Goal: Task Accomplishment & Management: Manage account settings

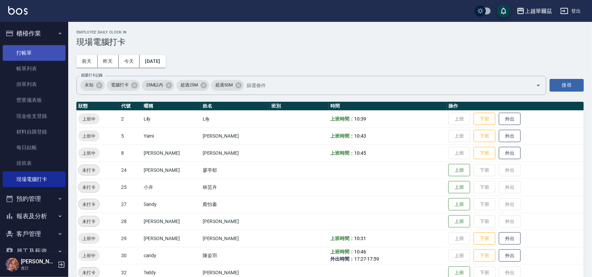
click at [26, 51] on link "打帳單" at bounding box center [34, 53] width 63 height 16
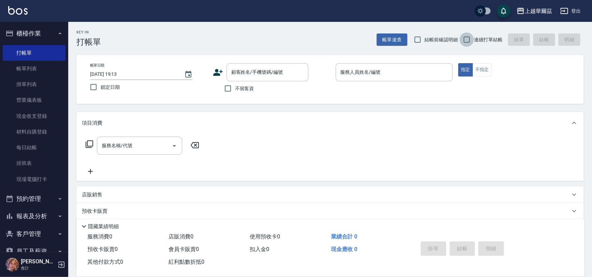
click at [469, 37] on input "連續打單結帳" at bounding box center [467, 39] width 14 height 14
checkbox input "true"
click at [218, 92] on div "不留客資" at bounding box center [261, 88] width 96 height 14
click at [227, 89] on input "不留客資" at bounding box center [228, 88] width 14 height 14
checkbox input "true"
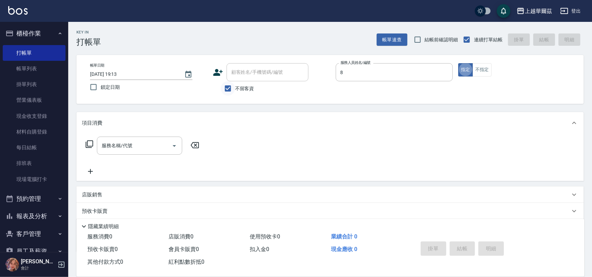
type input "[PERSON_NAME]-8"
type button "true"
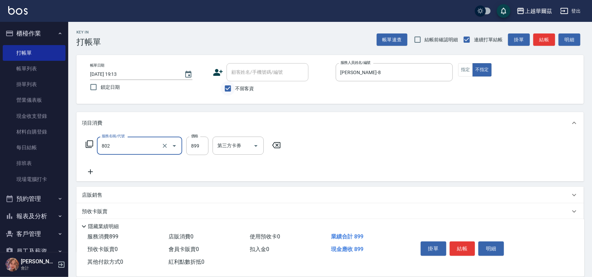
type input "舒壓洗899(802)"
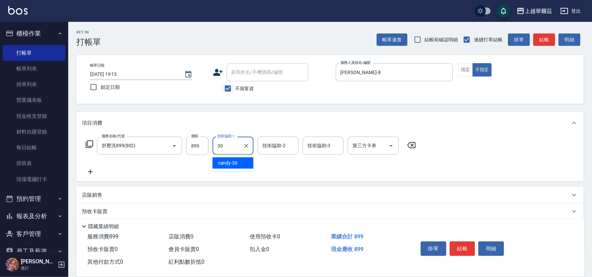
type input "candy-30"
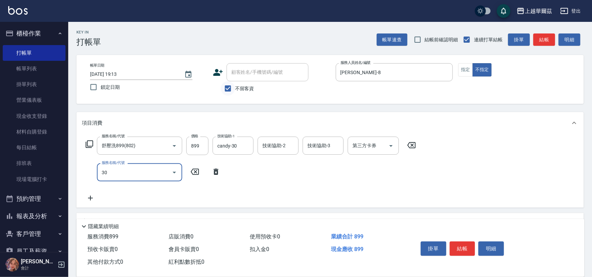
type input "303"
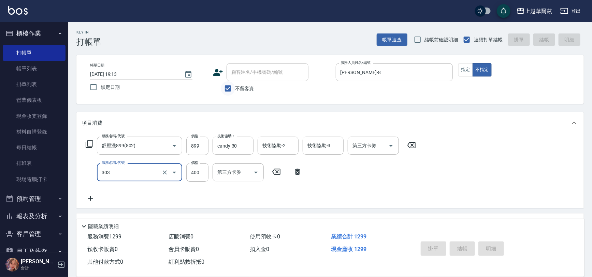
type input "[DATE] 19:14"
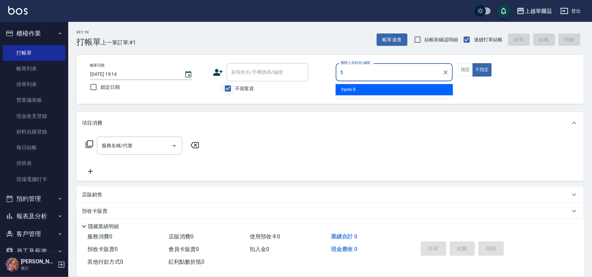
type input "Yami-5"
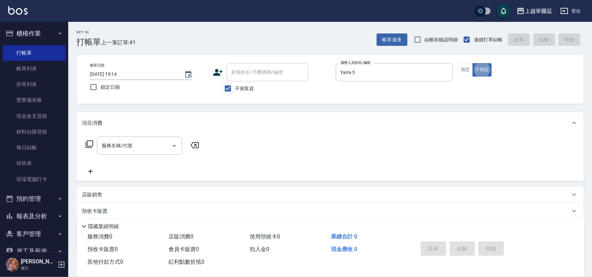
type button "false"
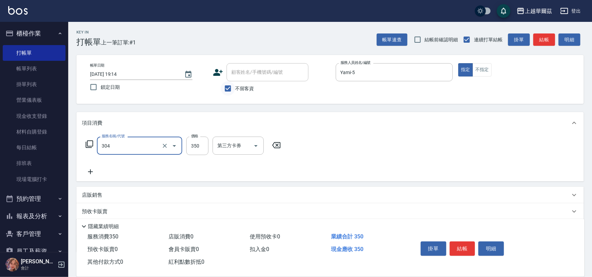
type input "剪髮350(304)"
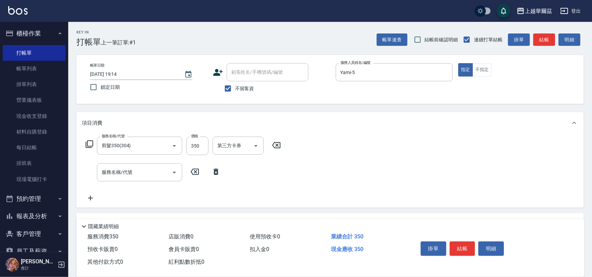
click at [281, 148] on icon at bounding box center [276, 145] width 17 height 8
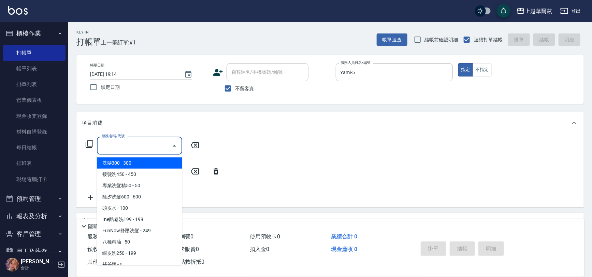
click at [138, 146] on input "服務名稱/代號" at bounding box center [134, 146] width 69 height 12
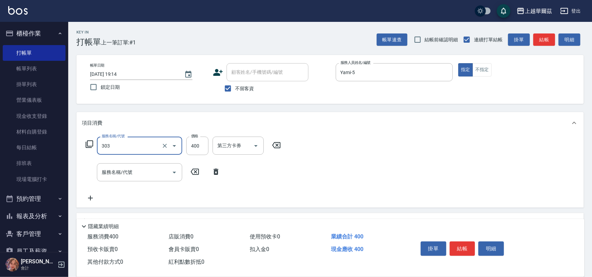
type input "剪髮400(303)"
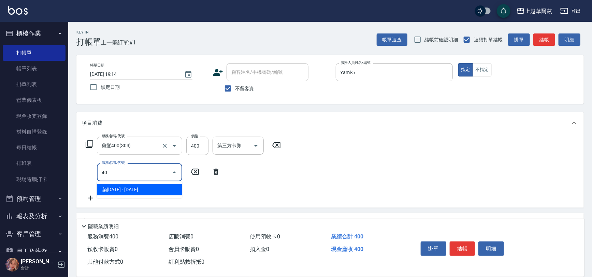
type input "4"
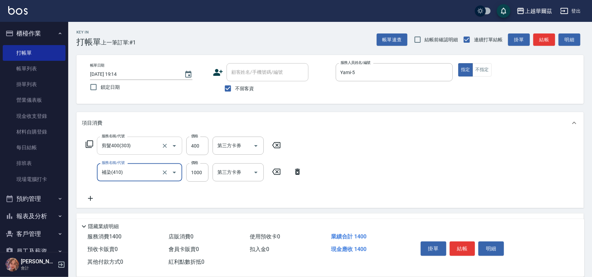
type input "補染(410)"
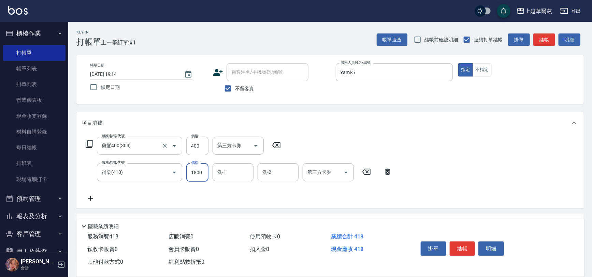
type input "1800"
type input "Yami-5"
type input "[PERSON_NAME]-29"
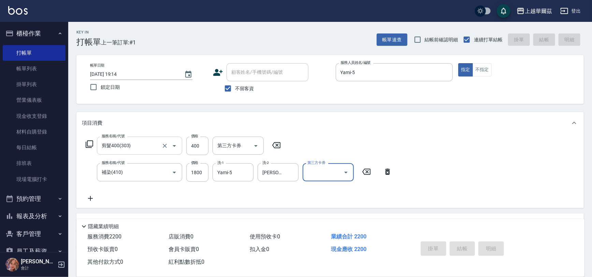
type input "[DATE] 19:16"
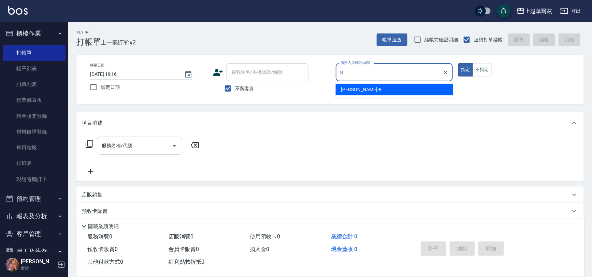
type input "[PERSON_NAME]-8"
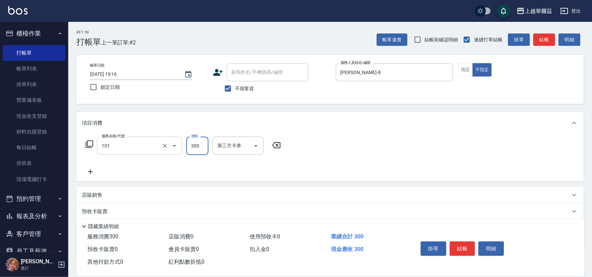
type input "洗髮300(101)"
type input "[PERSON_NAME]-8"
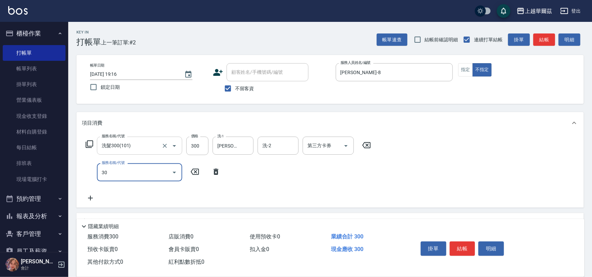
type input "304"
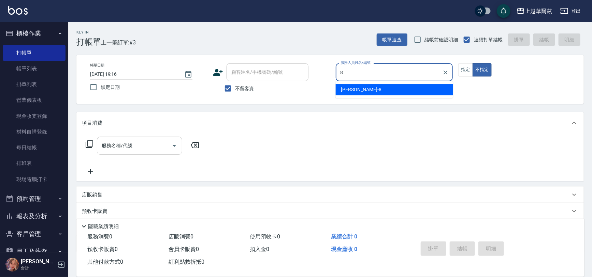
type input "[PERSON_NAME]-8"
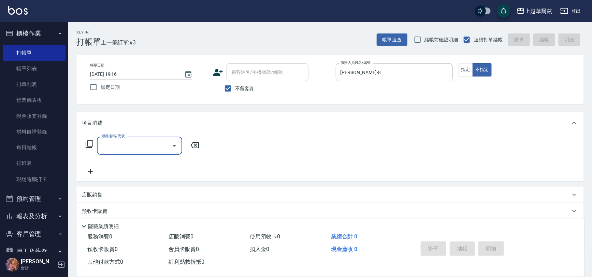
type input "8"
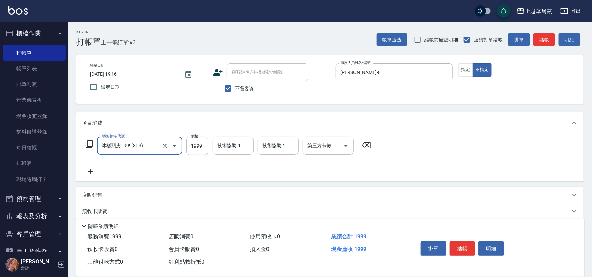
type input "冰樣頭皮1999(803)"
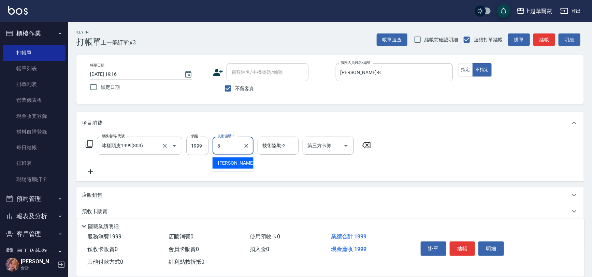
type input "[PERSON_NAME]-8"
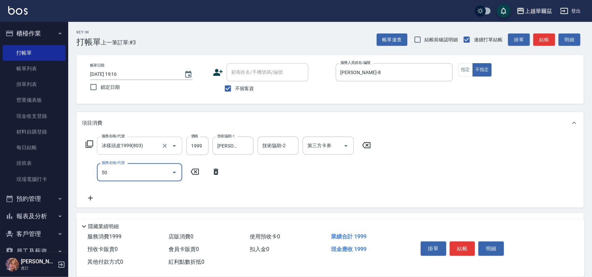
type input "504"
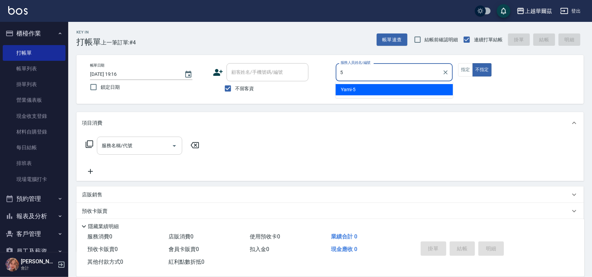
type input "Yami-5"
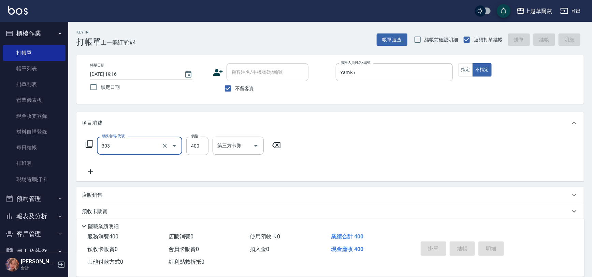
type input "303"
type input "[DATE] 19:17"
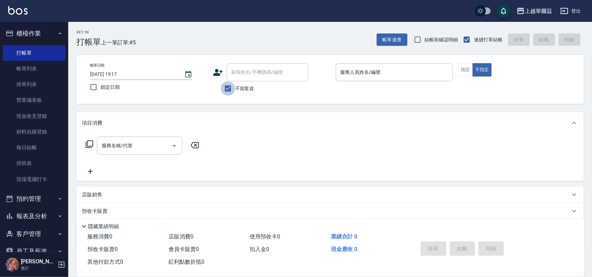
click at [228, 88] on input "不留客資" at bounding box center [228, 88] width 14 height 14
checkbox input "false"
click at [240, 67] on input "顧客姓名/手機號碼/編號" at bounding box center [268, 72] width 76 height 12
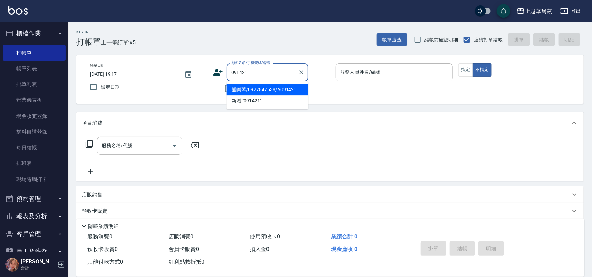
type input "熊樂萍/0927847538/A091421"
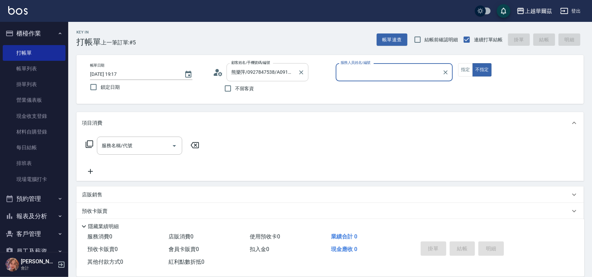
type input "[PERSON_NAME]-1"
click at [473, 63] on button "不指定" at bounding box center [482, 69] width 19 height 13
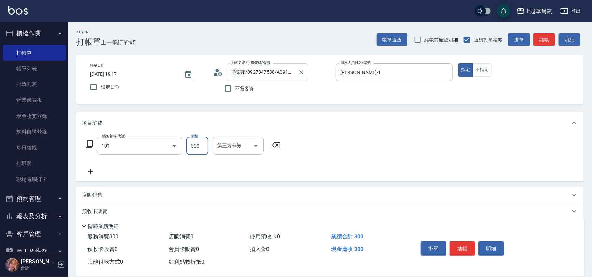
type input "洗髮300(101)"
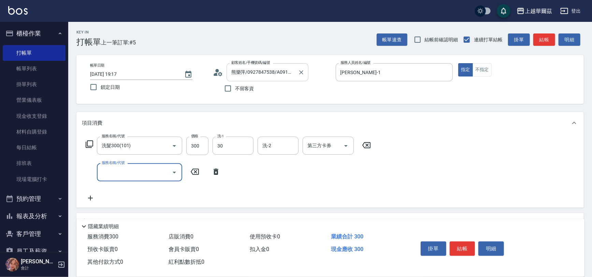
type input "candy-30"
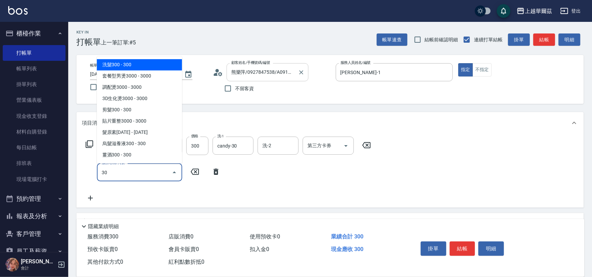
type input "302"
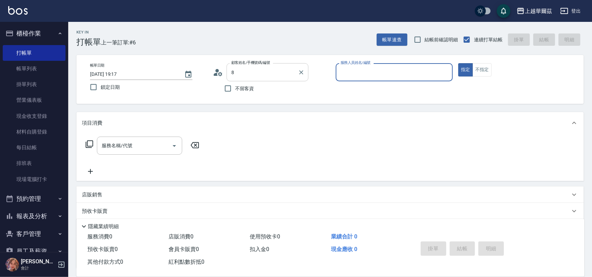
type input "熊樂萍/0927847538/A091421"
type input "[PERSON_NAME]-1"
click at [300, 71] on icon "Clear" at bounding box center [301, 72] width 7 height 7
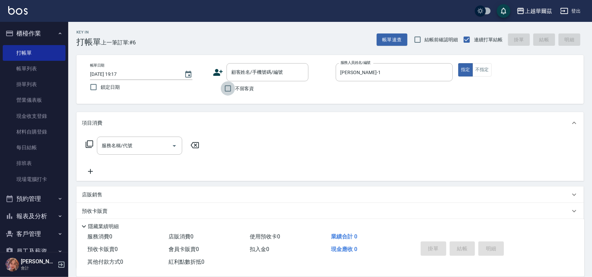
drag, startPoint x: 229, startPoint y: 85, endPoint x: 303, endPoint y: 89, distance: 74.2
click at [231, 84] on input "不留客資" at bounding box center [228, 88] width 14 height 14
checkbox input "true"
click at [444, 73] on icon "Clear" at bounding box center [445, 72] width 7 height 7
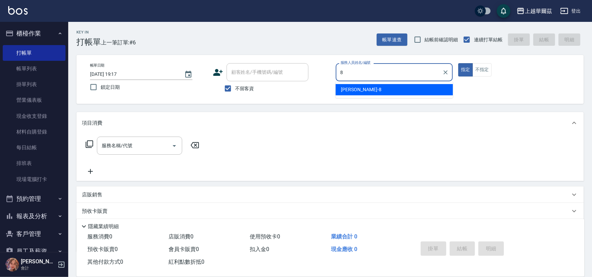
type input "[PERSON_NAME]-8"
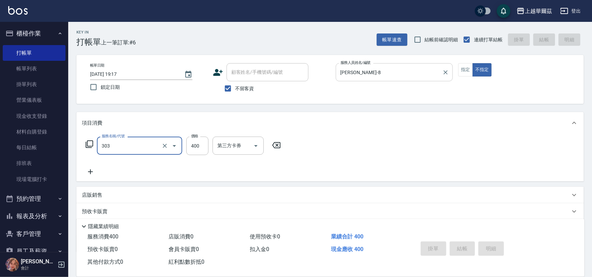
type input "303"
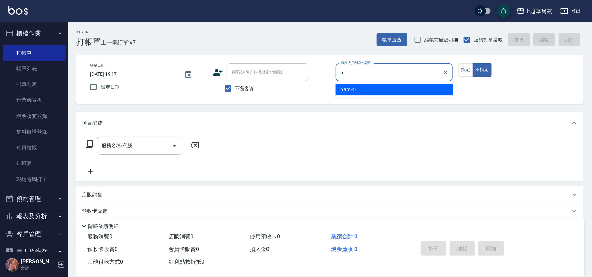
type input "Yami-5"
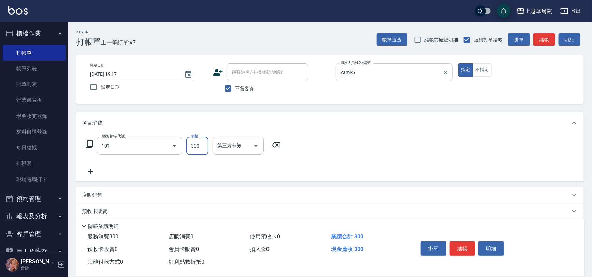
type input "洗髮300(101)"
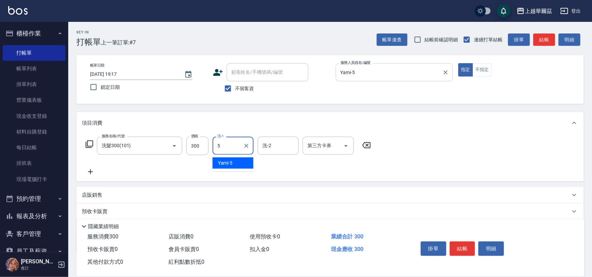
type input "Yami-5"
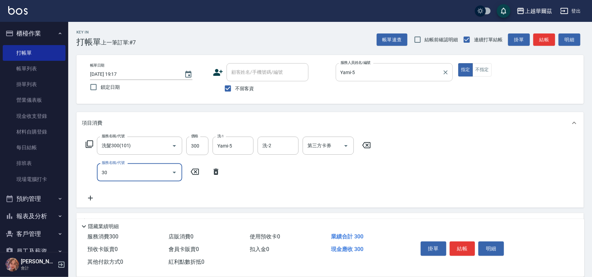
type input "304"
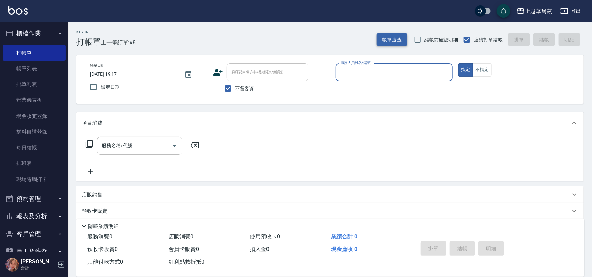
click at [392, 35] on button "帳單速查" at bounding box center [392, 39] width 31 height 13
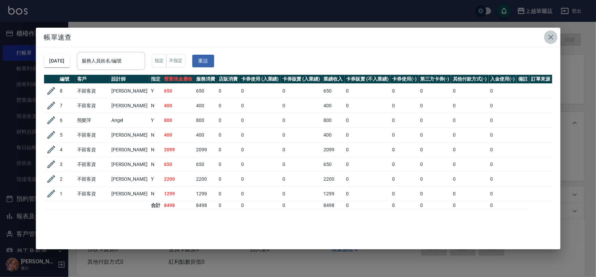
click at [551, 38] on icon "button" at bounding box center [550, 37] width 5 height 5
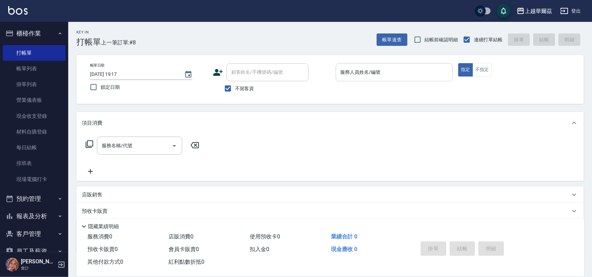
click at [367, 72] on input "服務人員姓名/編號" at bounding box center [394, 72] width 111 height 12
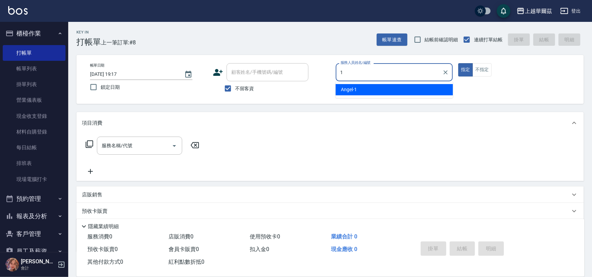
drag, startPoint x: 366, startPoint y: 88, endPoint x: 299, endPoint y: 64, distance: 71.2
click at [366, 88] on div "[PERSON_NAME] -1" at bounding box center [394, 89] width 117 height 11
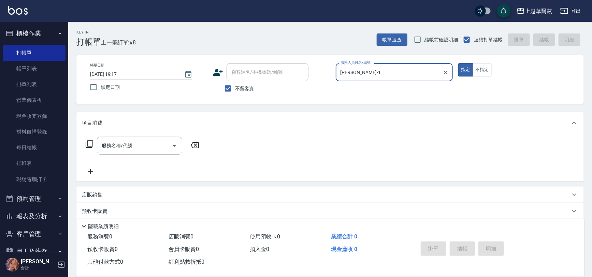
type input "[PERSON_NAME]-1"
click at [248, 90] on span "不留客資" at bounding box center [244, 88] width 19 height 7
click at [235, 90] on input "不留客資" at bounding box center [228, 88] width 14 height 14
checkbox input "false"
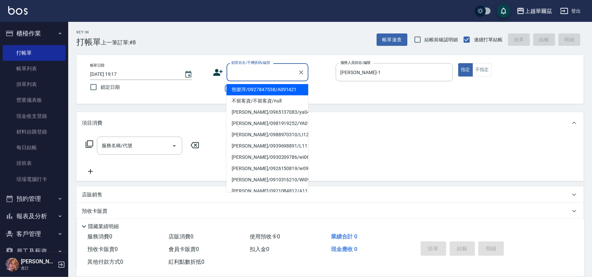
click at [241, 77] on input "顧客姓名/手機號碼/編號" at bounding box center [263, 72] width 66 height 12
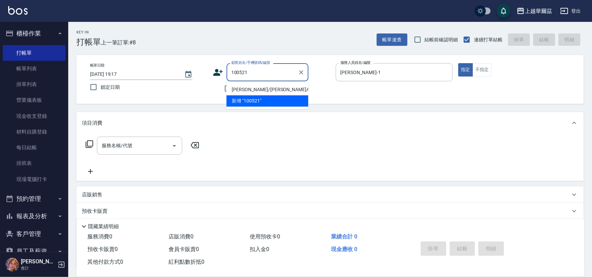
click at [256, 89] on li "[PERSON_NAME]/[PERSON_NAME]A100521/A100521" at bounding box center [268, 89] width 82 height 11
type input "[PERSON_NAME]/[PERSON_NAME]A100521/A100521"
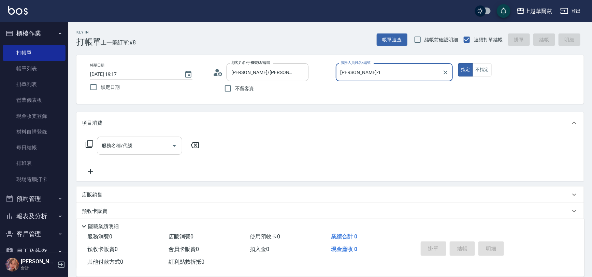
click at [159, 144] on input "服務名稱/代號" at bounding box center [134, 146] width 69 height 12
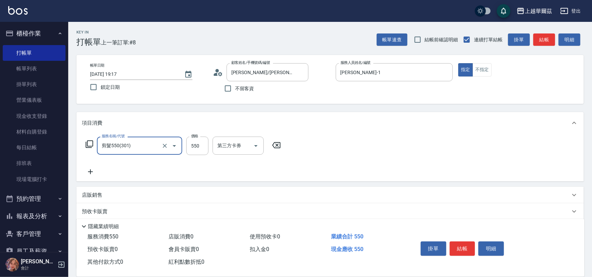
type input "剪髮550(301)"
type input "500"
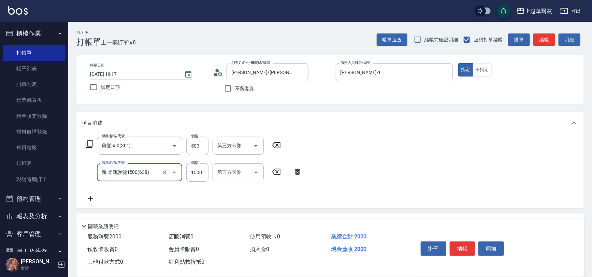
type input "新.柔漾護髮1500(638)"
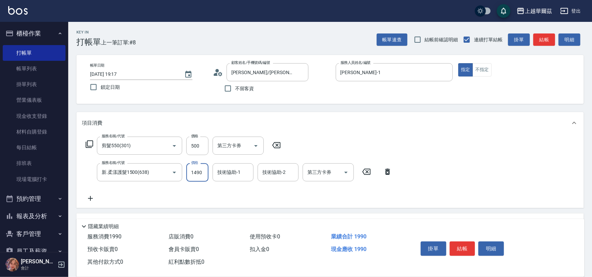
type input "1490"
type input "[PERSON_NAME]-29"
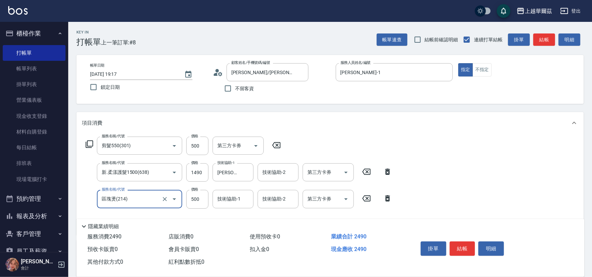
type input "區塊燙(214)"
type input "800"
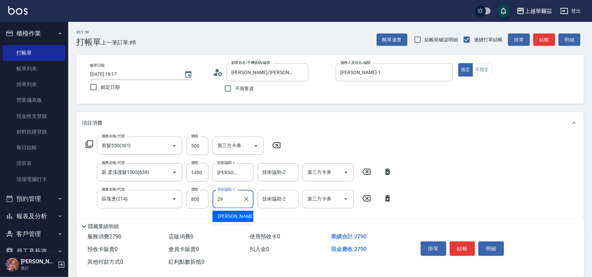
type input "[PERSON_NAME]-29"
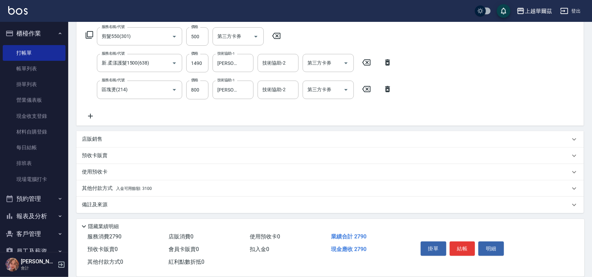
click at [150, 188] on span "入金可用餘額: 3100" at bounding box center [134, 188] width 36 height 5
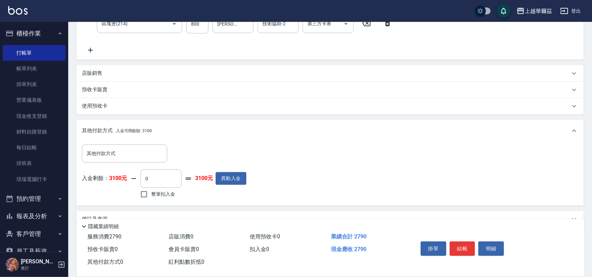
scroll to position [189, 0]
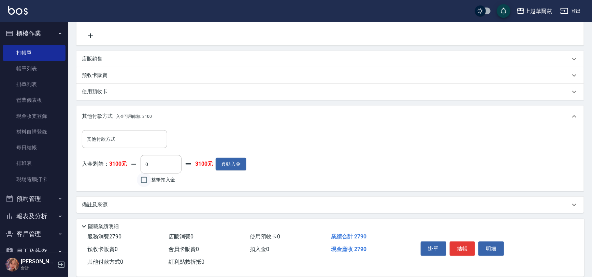
click at [142, 181] on input "整筆扣入金" at bounding box center [144, 180] width 14 height 14
checkbox input "true"
type input "2790"
click at [468, 247] on button "結帳" at bounding box center [463, 248] width 26 height 14
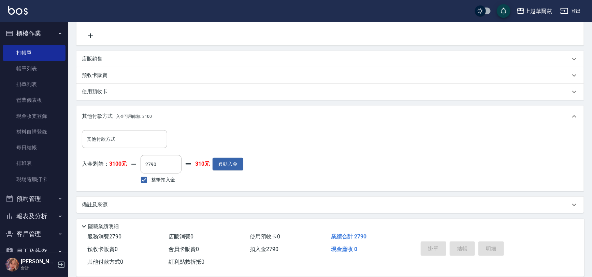
type input "[DATE] 19:28"
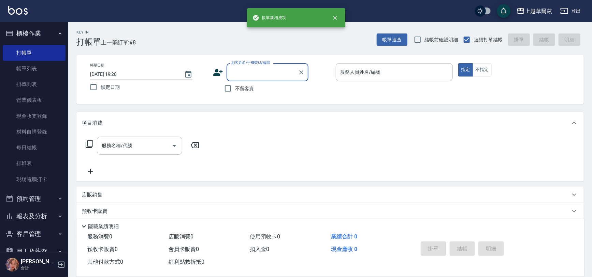
scroll to position [0, 0]
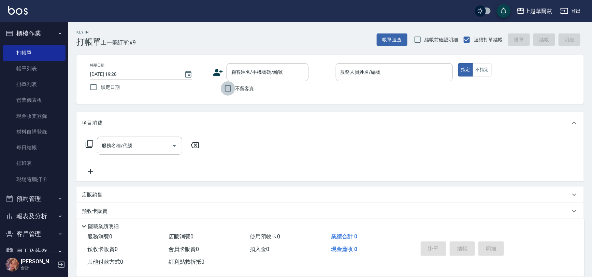
click at [226, 91] on input "不留客資" at bounding box center [228, 88] width 14 height 14
checkbox input "true"
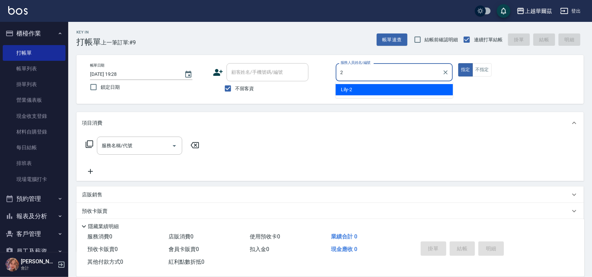
type input "Lily-2"
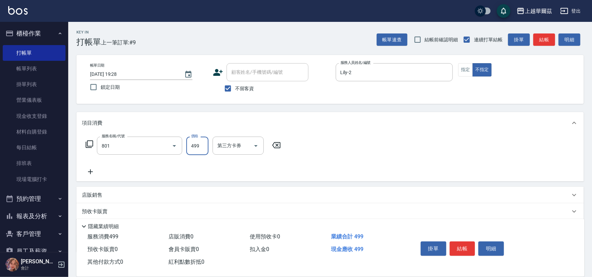
type input "舒壓洗499(801)"
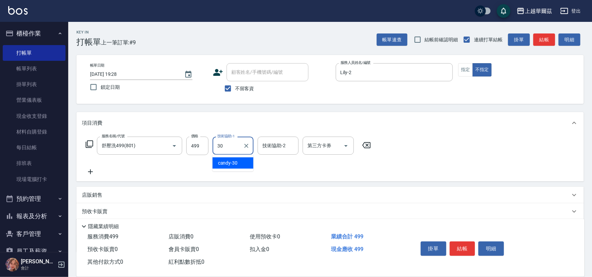
type input "candy-30"
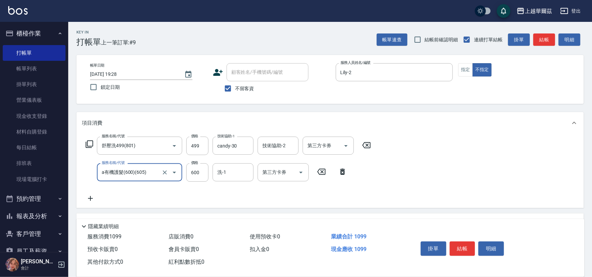
type input "a有機護髮(600)(605)"
type input "800"
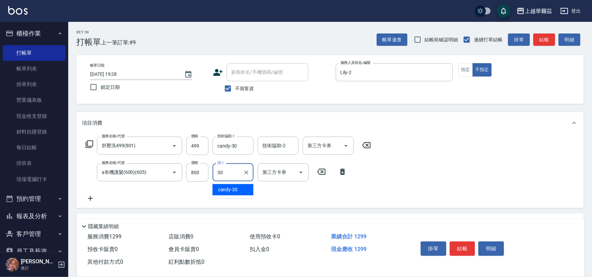
type input "candy-30"
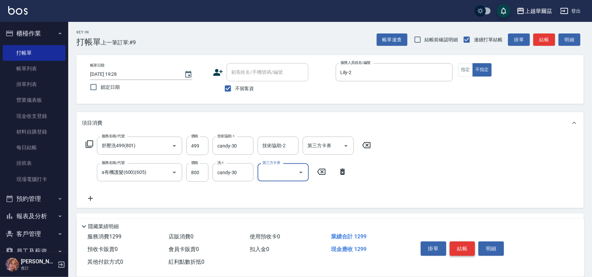
click at [468, 244] on button "結帳" at bounding box center [463, 248] width 26 height 14
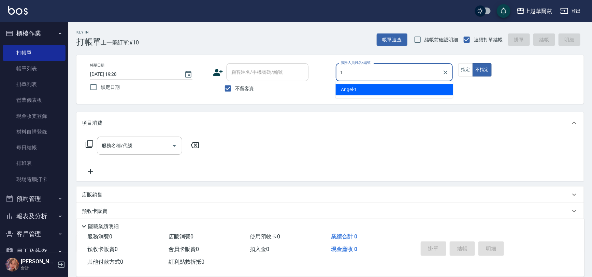
type input "[PERSON_NAME]-1"
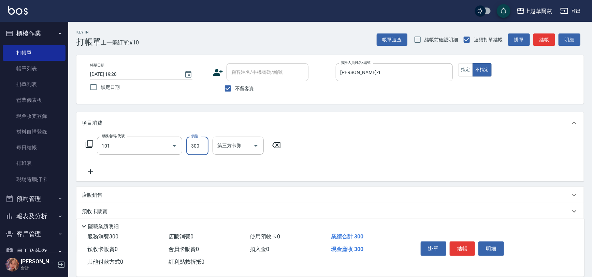
type input "洗髮300(101)"
type input "candy-30"
click at [92, 170] on icon at bounding box center [90, 172] width 17 height 8
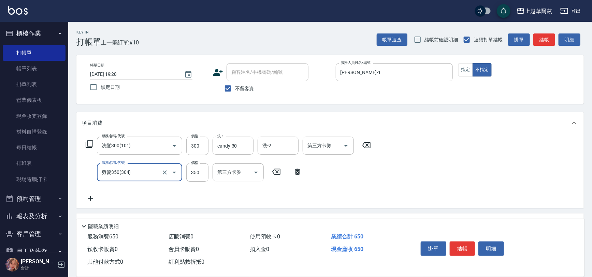
type input "剪髮350(304)"
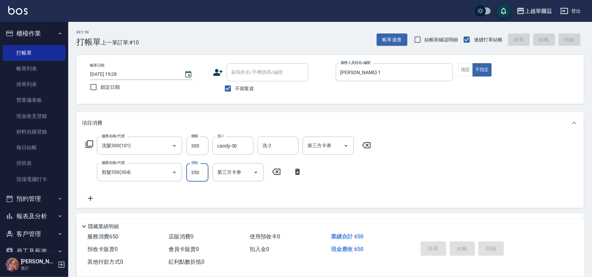
type input "[DATE] 19:30"
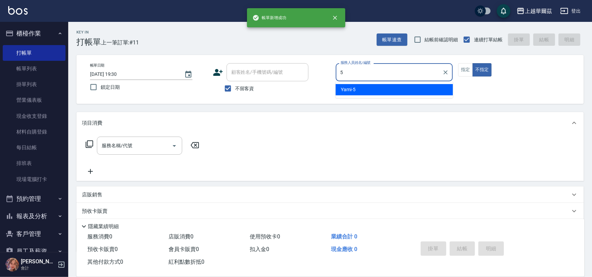
type input "Yami-5"
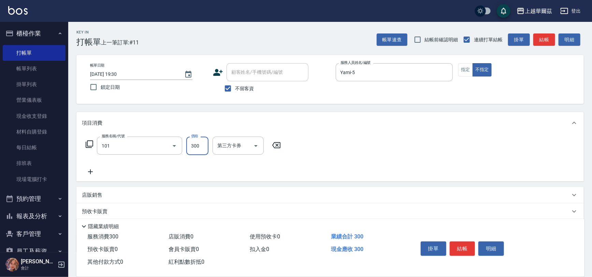
type input "洗髮300(101)"
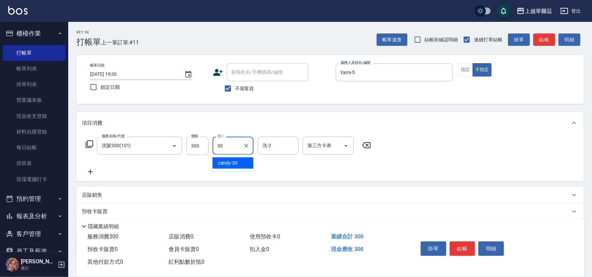
type input "candy-30"
click at [122, 191] on div "店販銷售" at bounding box center [330, 195] width 508 height 16
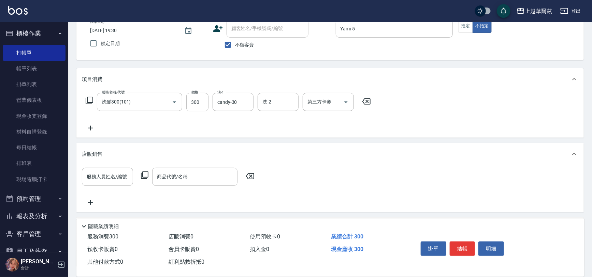
scroll to position [44, 0]
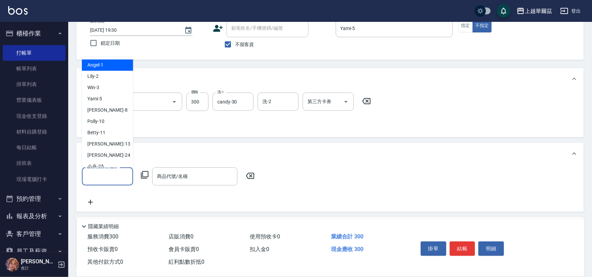
click at [101, 176] on input "服務人員姓名/編號" at bounding box center [107, 176] width 45 height 12
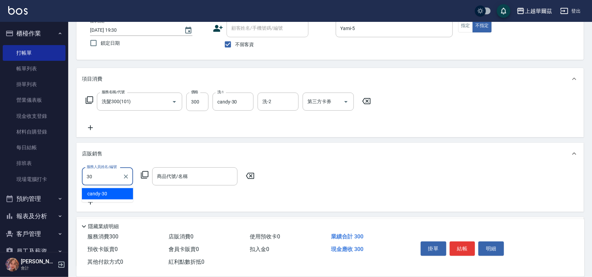
type input "candy-30"
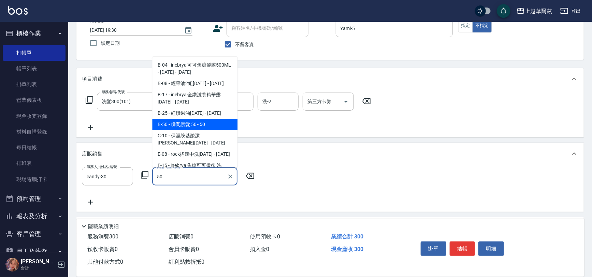
type input "瞬間護髮 50"
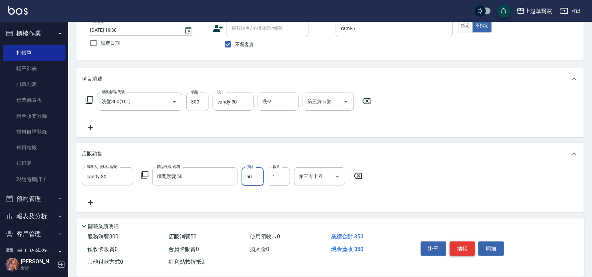
click at [466, 246] on button "結帳" at bounding box center [463, 248] width 26 height 14
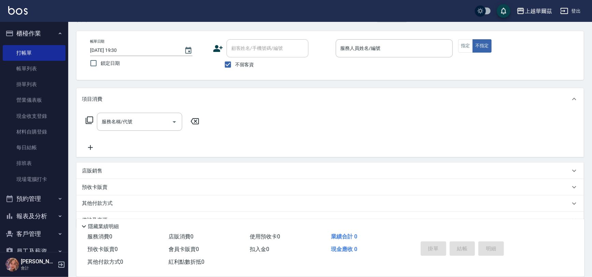
scroll to position [0, 0]
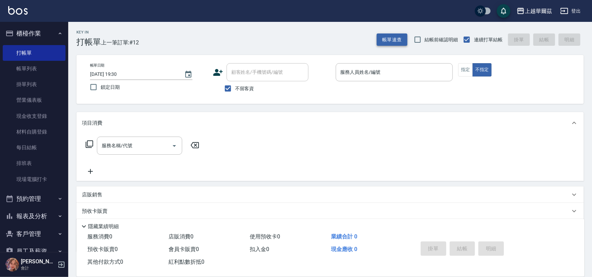
click at [384, 37] on button "帳單速查" at bounding box center [392, 39] width 31 height 13
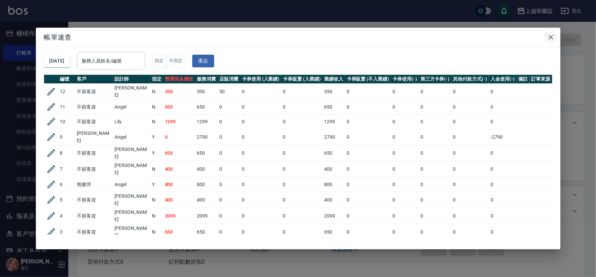
click at [552, 37] on icon "button" at bounding box center [550, 37] width 8 height 8
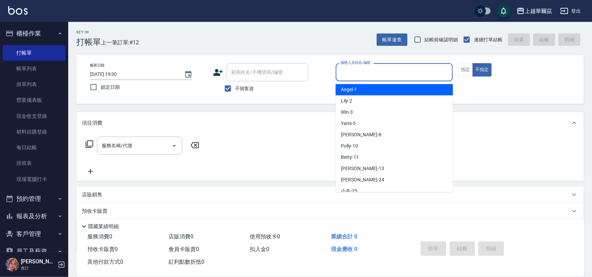
click at [345, 72] on input "服務人員姓名/編號" at bounding box center [394, 72] width 111 height 12
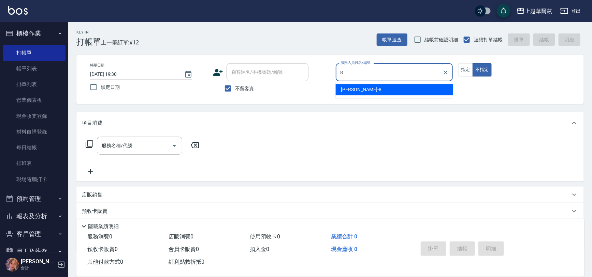
type input "[PERSON_NAME]-8"
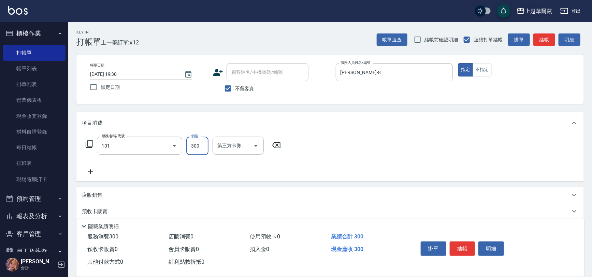
type input "洗髮300(101)"
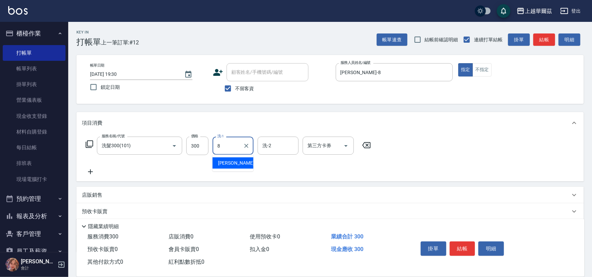
type input "[PERSON_NAME]-8"
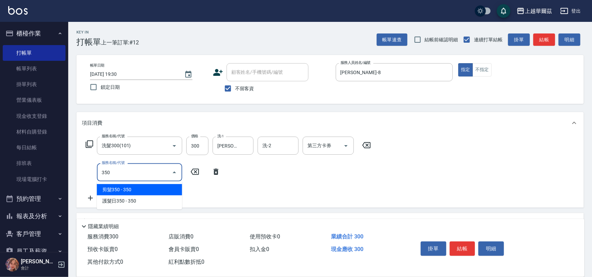
type input "剪髮350(304)"
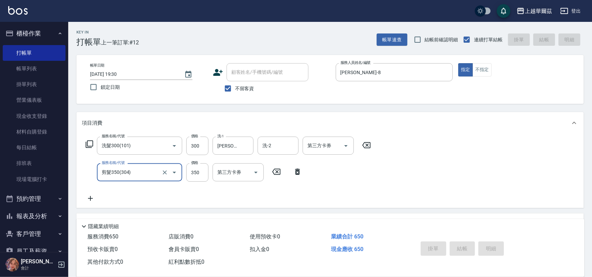
type input "[DATE] 19:32"
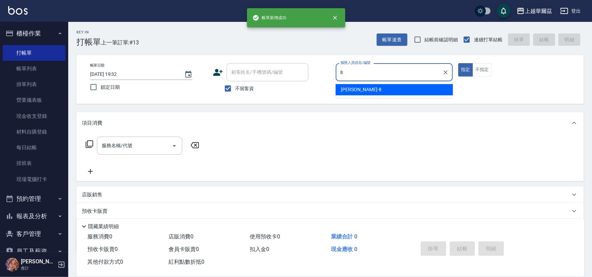
type input "[PERSON_NAME]-8"
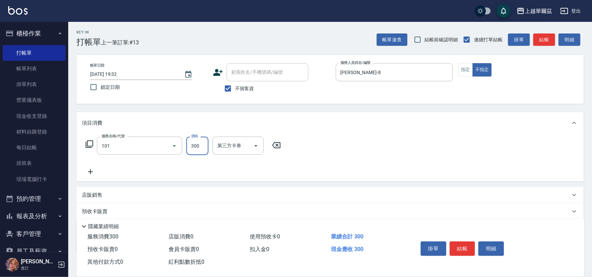
type input "洗髮300(101)"
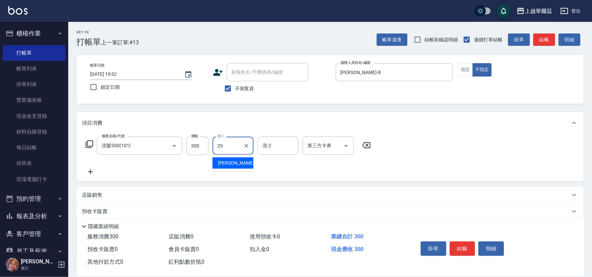
type input "[PERSON_NAME]-29"
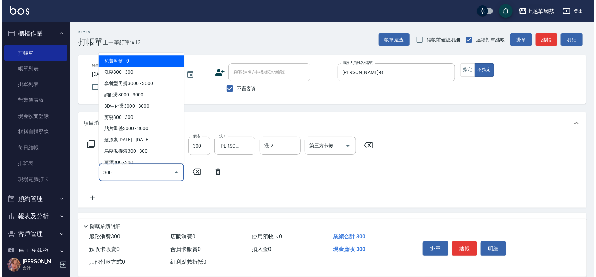
scroll to position [4, 0]
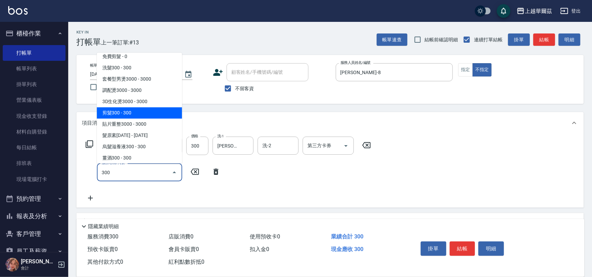
type input "剪髮300(305)"
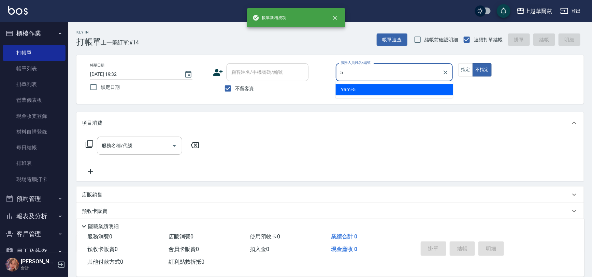
type input "Yami-5"
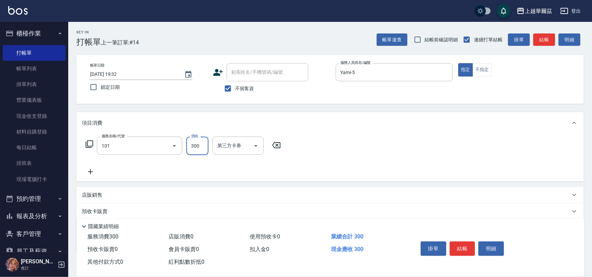
type input "洗髮300(101)"
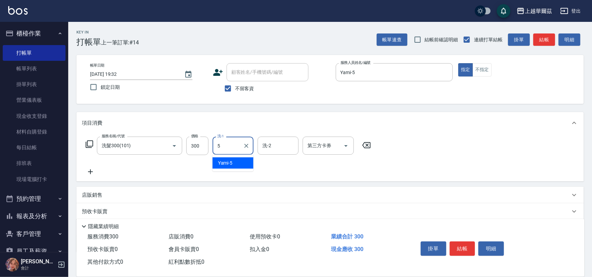
type input "Yami-5"
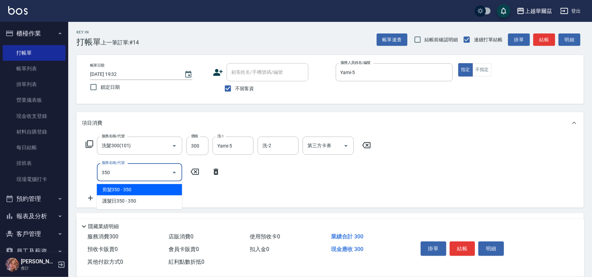
type input "剪髮350(304)"
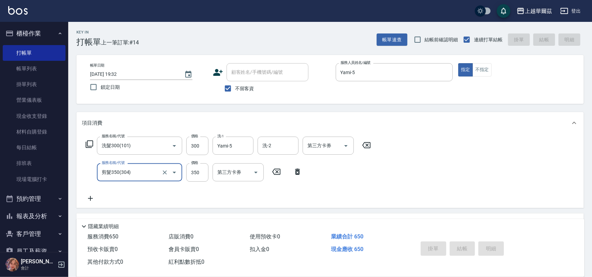
type input "[DATE] 19:33"
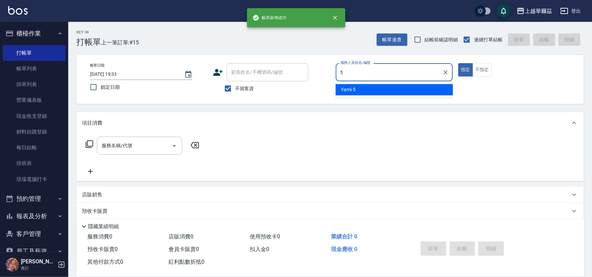
type input "Yami-5"
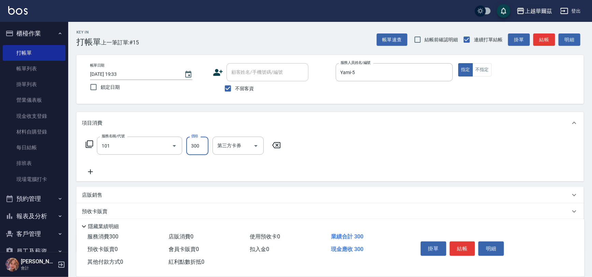
type input "洗髮300(101)"
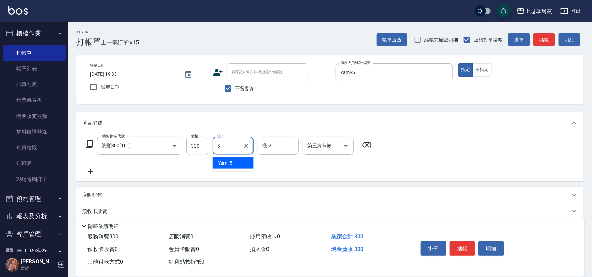
type input "Yami-5"
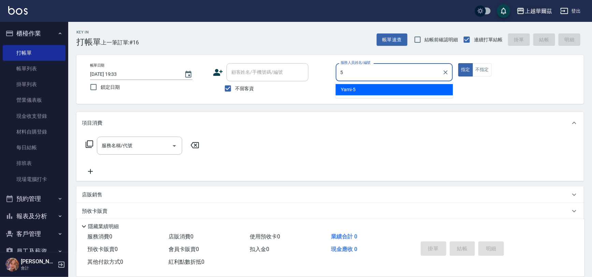
type input "Yami-5"
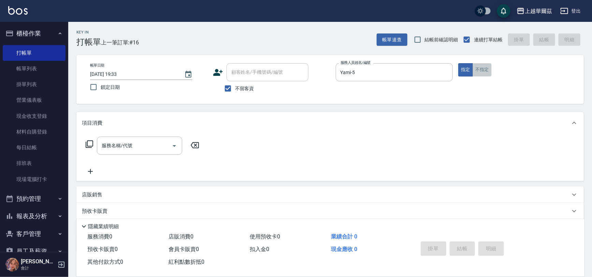
click at [477, 68] on button "不指定" at bounding box center [482, 69] width 19 height 13
drag, startPoint x: 130, startPoint y: 148, endPoint x: 133, endPoint y: 145, distance: 4.8
click at [130, 148] on div "服務名稱/代號 服務名稱/代號" at bounding box center [139, 146] width 85 height 18
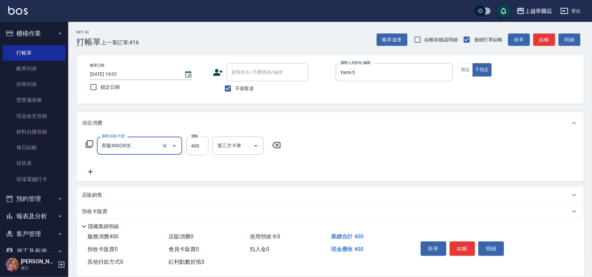
type input "剪髮400(303)"
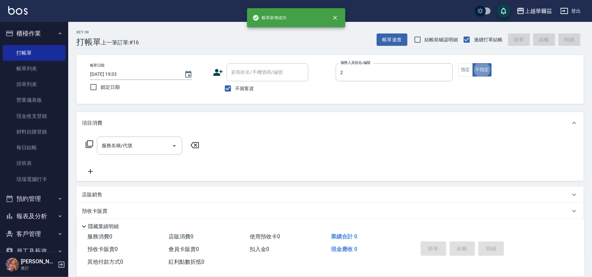
type input "Lily-2"
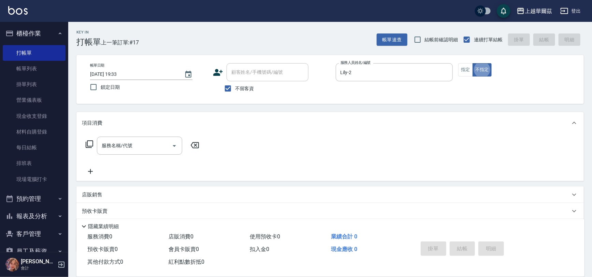
drag, startPoint x: 469, startPoint y: 70, endPoint x: 477, endPoint y: 51, distance: 20.8
click at [470, 70] on button "指定" at bounding box center [465, 69] width 15 height 13
click at [110, 143] on div "服務名稱/代號 服務名稱/代號" at bounding box center [139, 146] width 85 height 18
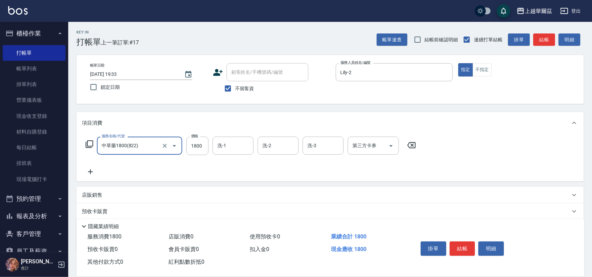
type input "中草藥1800(822)"
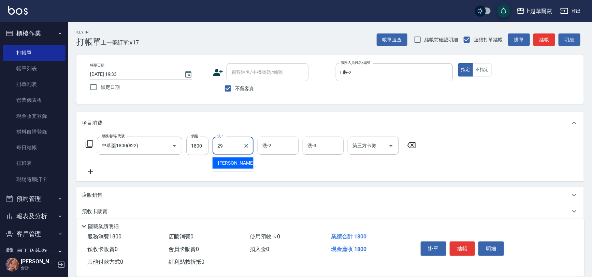
type input "[PERSON_NAME]-29"
click at [466, 246] on button "結帳" at bounding box center [463, 248] width 26 height 14
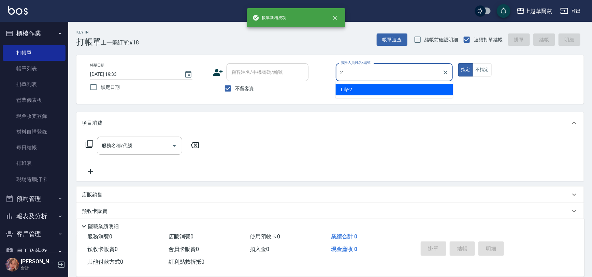
type input "Lily-2"
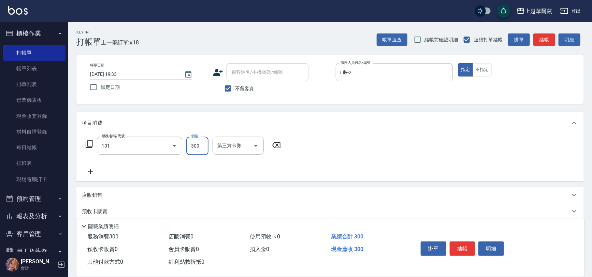
type input "洗髮300(101)"
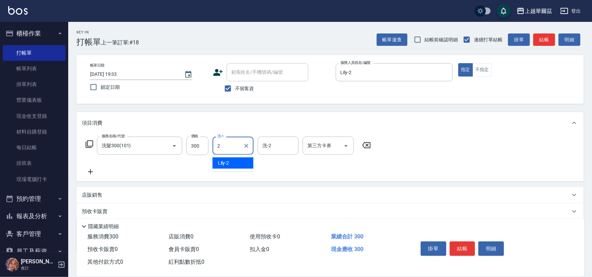
type input "Lily-2"
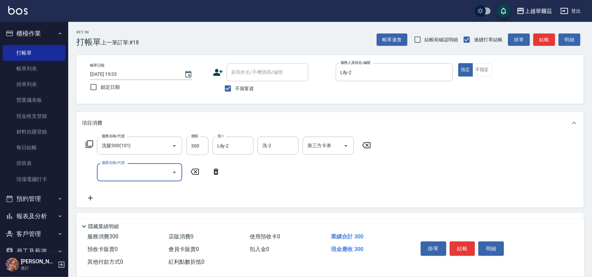
type input "6"
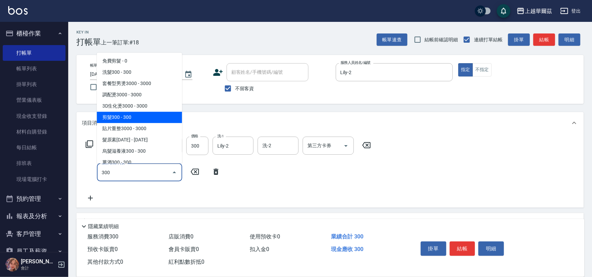
type input "剪髮300(305)"
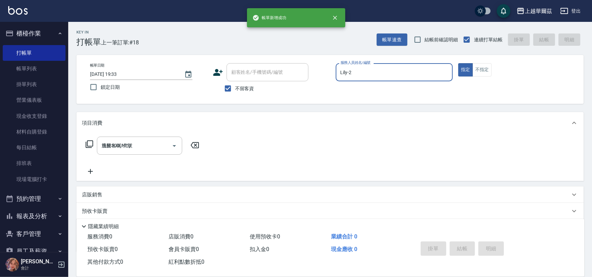
type input "[DATE] 19:34"
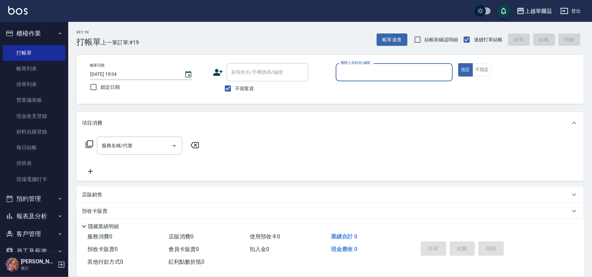
click at [33, 34] on button "櫃檯作業" at bounding box center [34, 34] width 63 height 18
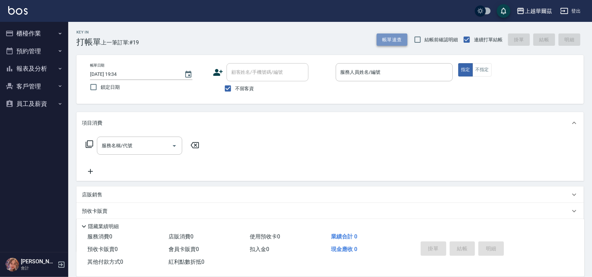
click at [394, 39] on button "帳單速查" at bounding box center [392, 39] width 31 height 13
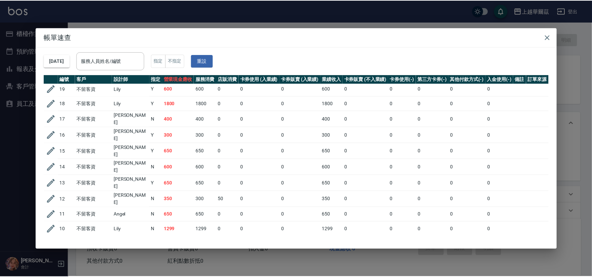
scroll to position [0, 0]
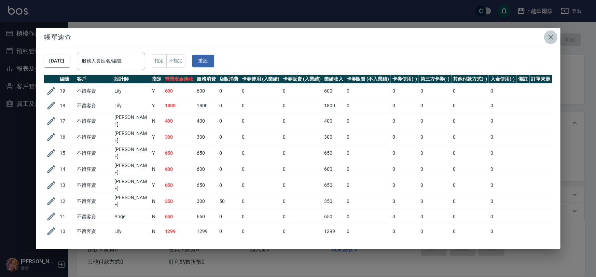
click at [551, 35] on icon "button" at bounding box center [550, 37] width 8 height 8
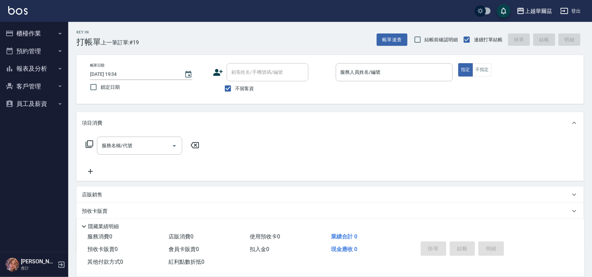
click at [31, 65] on button "報表及分析" at bounding box center [34, 69] width 63 height 18
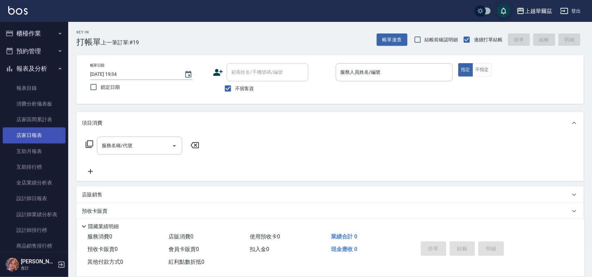
click at [43, 132] on link "店家日報表" at bounding box center [34, 135] width 63 height 16
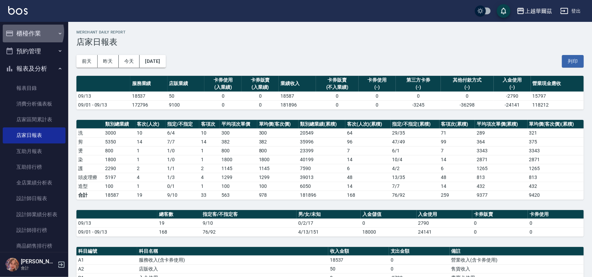
click at [30, 31] on button "櫃檯作業" at bounding box center [34, 34] width 63 height 18
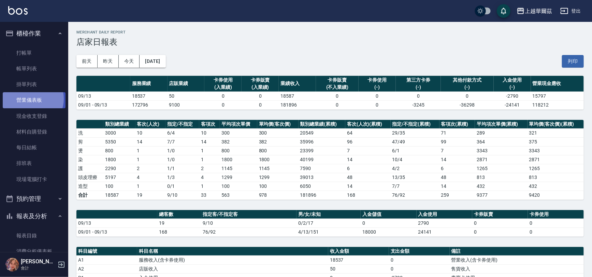
click at [30, 99] on link "營業儀表板" at bounding box center [34, 100] width 63 height 16
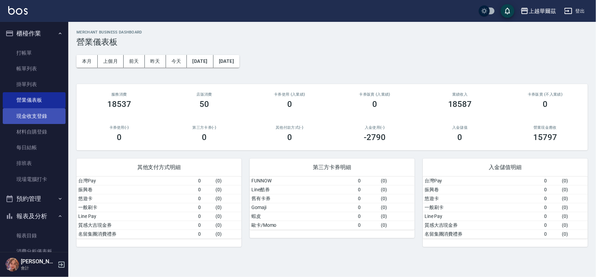
click at [34, 110] on link "現金收支登錄" at bounding box center [34, 116] width 63 height 16
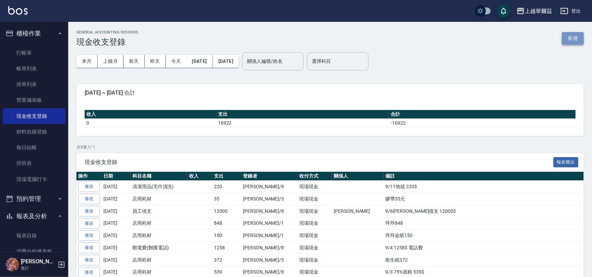
click at [571, 41] on button "新增" at bounding box center [573, 38] width 22 height 13
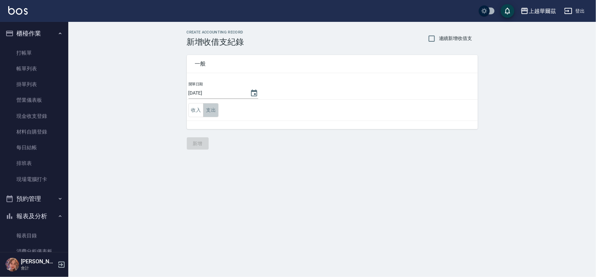
click at [210, 109] on button "支出" at bounding box center [210, 110] width 15 height 14
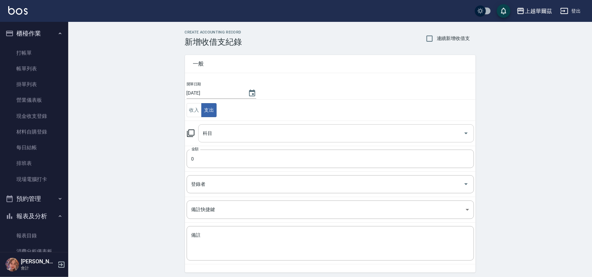
click at [223, 131] on input "科目" at bounding box center [330, 133] width 259 height 12
click at [230, 137] on input "7000" at bounding box center [330, 133] width 259 height 12
type input "7"
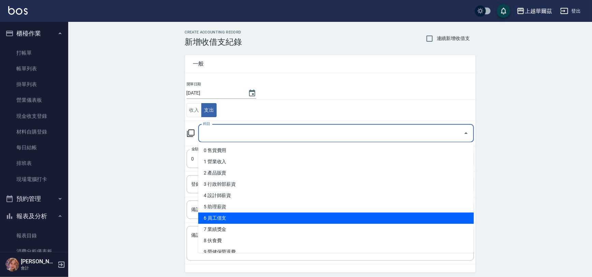
click at [250, 215] on li "6 員工借支" at bounding box center [336, 217] width 276 height 11
type input "6 員工借支"
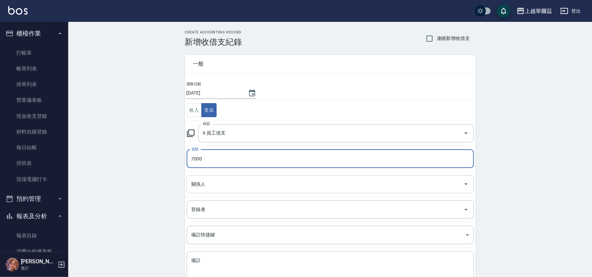
type input "7000"
click at [223, 184] on input "關係人" at bounding box center [325, 184] width 271 height 12
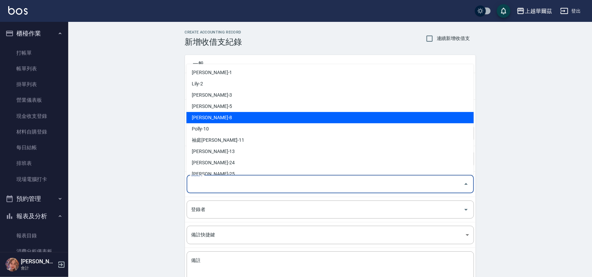
click at [230, 118] on li "[PERSON_NAME]-8" at bounding box center [329, 117] width 287 height 11
type input "[PERSON_NAME]-8"
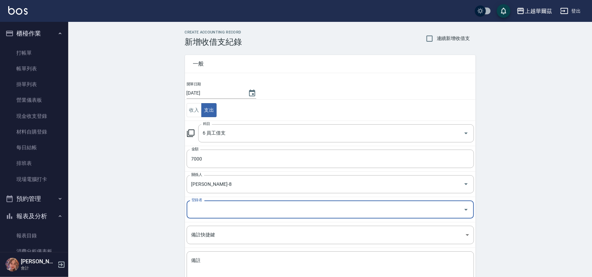
click at [211, 215] on input "登錄者" at bounding box center [325, 209] width 271 height 12
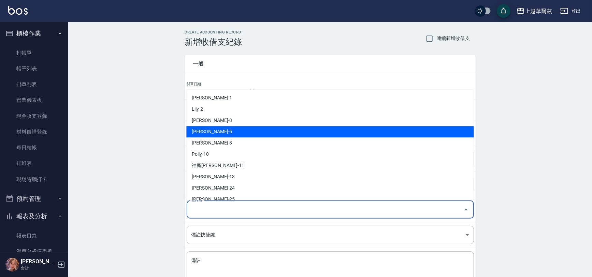
click at [224, 131] on li "[PERSON_NAME]-5" at bounding box center [329, 131] width 287 height 11
type input "[PERSON_NAME]-5"
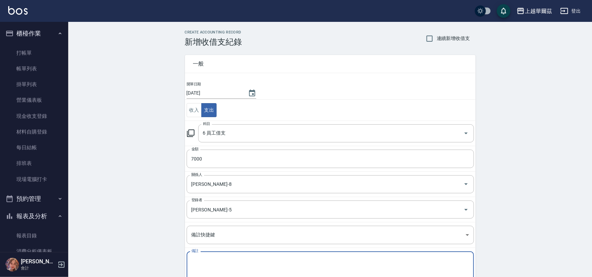
click at [205, 260] on textarea "備註" at bounding box center [330, 268] width 278 height 23
click at [229, 265] on textarea "9/13[PERSON_NAME]借支" at bounding box center [330, 268] width 278 height 23
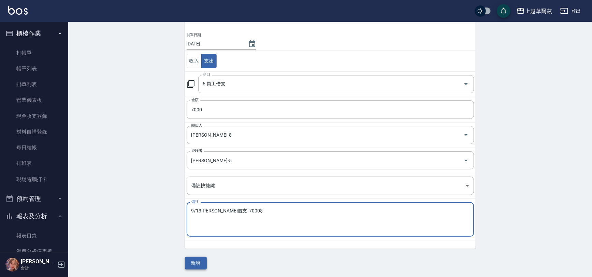
type textarea "9/13[PERSON_NAME]借支 7000$"
drag, startPoint x: 205, startPoint y: 268, endPoint x: 202, endPoint y: 263, distance: 6.4
click at [205, 268] on button "新增" at bounding box center [196, 263] width 22 height 13
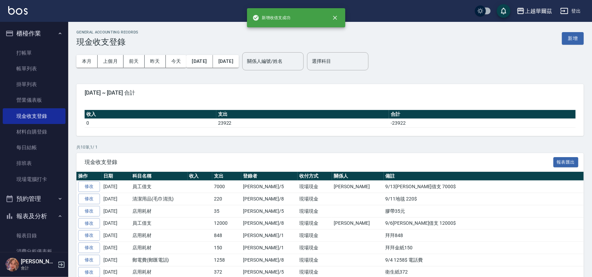
click at [37, 31] on button "櫃檯作業" at bounding box center [34, 34] width 63 height 18
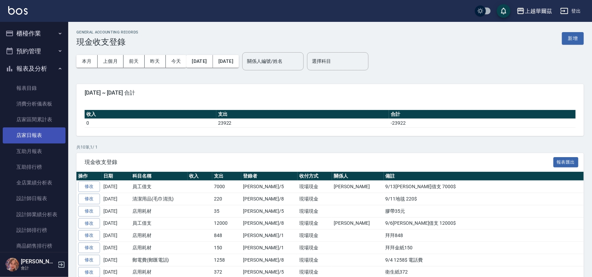
click at [36, 138] on link "店家日報表" at bounding box center [34, 135] width 63 height 16
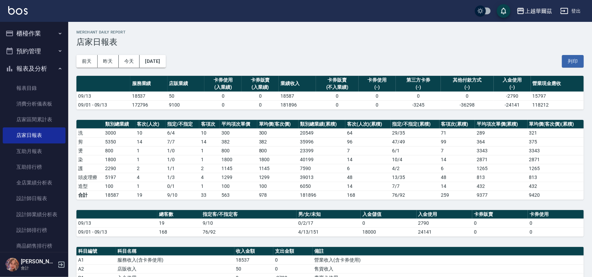
scroll to position [164, 0]
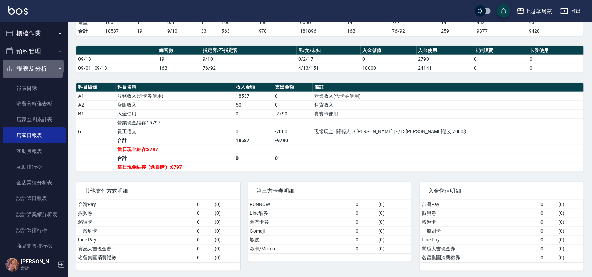
click at [28, 67] on button "報表及分析" at bounding box center [34, 69] width 63 height 18
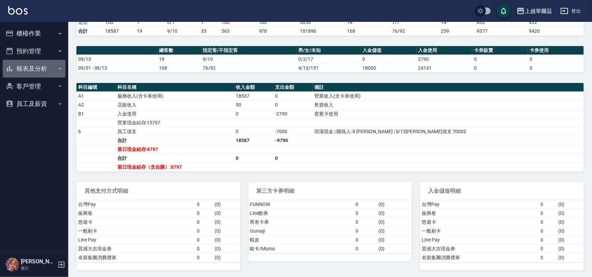
click at [35, 69] on button "報表及分析" at bounding box center [34, 69] width 63 height 18
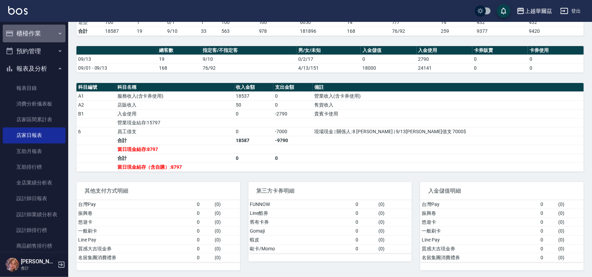
click at [35, 36] on button "櫃檯作業" at bounding box center [34, 34] width 63 height 18
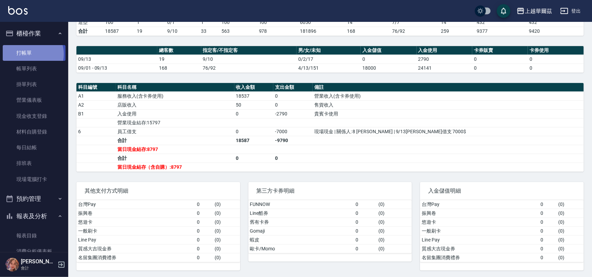
click at [31, 54] on link "打帳單" at bounding box center [34, 53] width 63 height 16
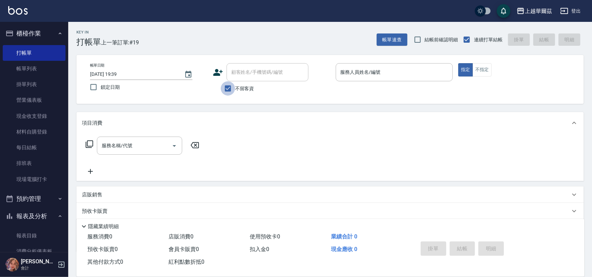
click at [226, 89] on input "不留客資" at bounding box center [228, 88] width 14 height 14
checkbox input "false"
click at [247, 75] on div "顧客姓名/手機號碼/編號 顧客姓名/手機號碼/編號" at bounding box center [268, 72] width 82 height 18
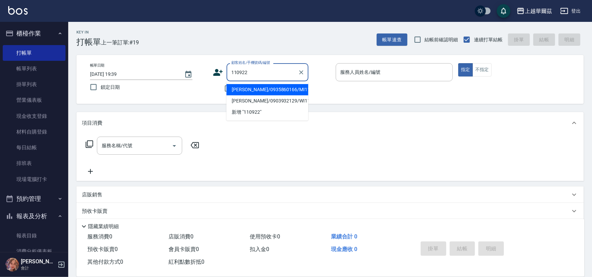
type input "[PERSON_NAME]/0935860166/MI110922"
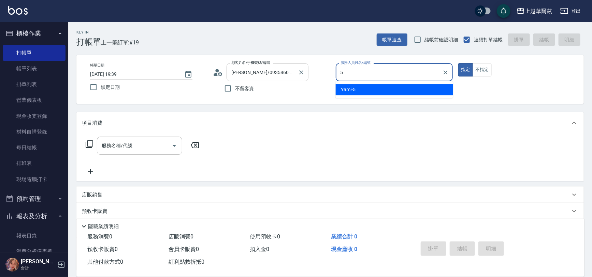
type input "Yami-5"
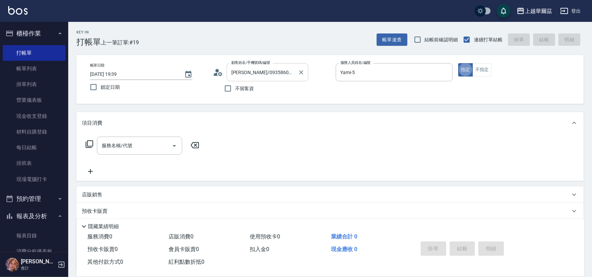
type button "true"
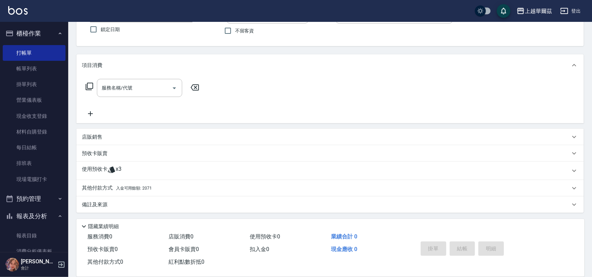
click at [148, 196] on div "備註及來源 備註 備註 訂單來源 ​ 訂單來源" at bounding box center [330, 204] width 508 height 16
click at [137, 174] on div "使用預收卡 x3" at bounding box center [326, 171] width 488 height 10
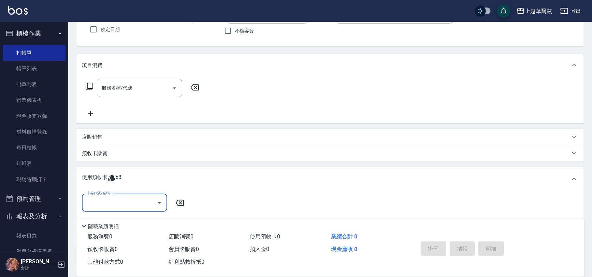
scroll to position [0, 0]
click at [118, 195] on div "卡券代號/名稱" at bounding box center [124, 203] width 85 height 18
click at [122, 222] on div "草本1250 剩餘3張" at bounding box center [124, 219] width 85 height 11
type input "草本1250"
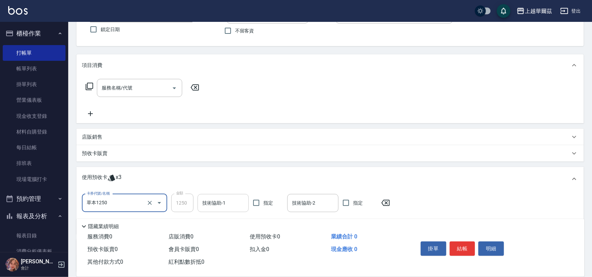
click at [206, 203] on div "技術協助-1 技術協助-1" at bounding box center [223, 203] width 51 height 18
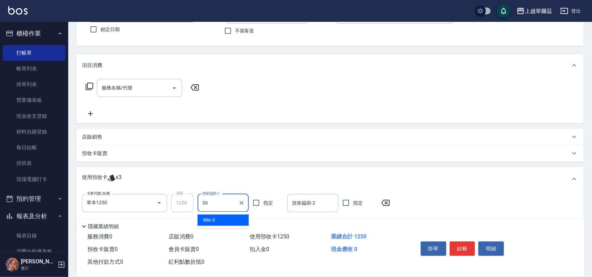
type input "candy-30"
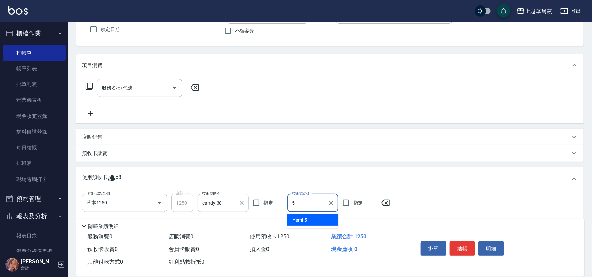
type input "Yami-5"
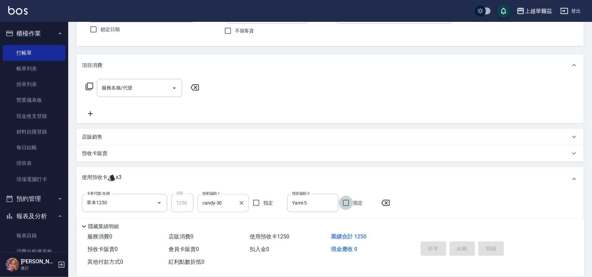
type input "[DATE] 19:40"
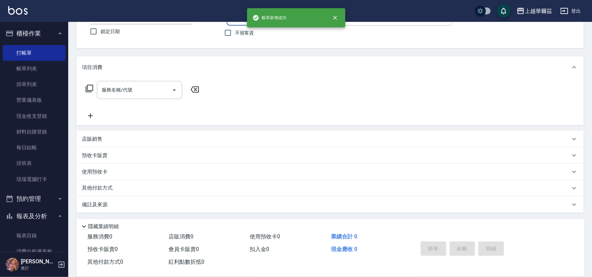
scroll to position [55, 0]
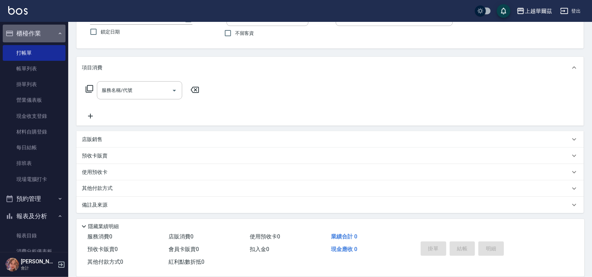
click at [44, 31] on button "櫃檯作業" at bounding box center [34, 34] width 63 height 18
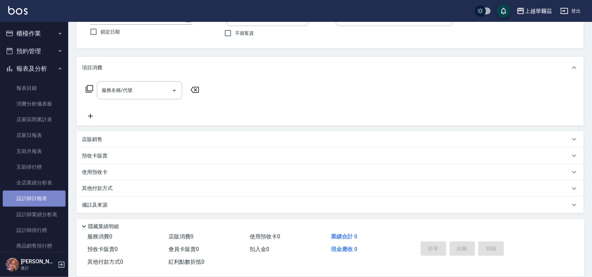
click at [34, 195] on link "設計師日報表" at bounding box center [34, 198] width 63 height 16
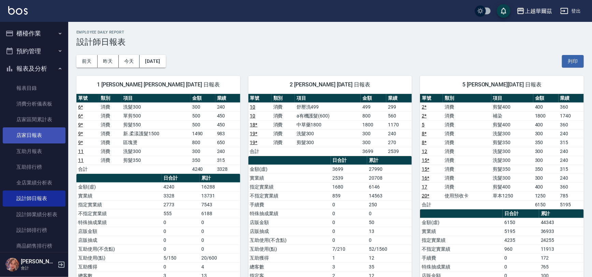
click at [38, 132] on link "店家日報表" at bounding box center [34, 135] width 63 height 16
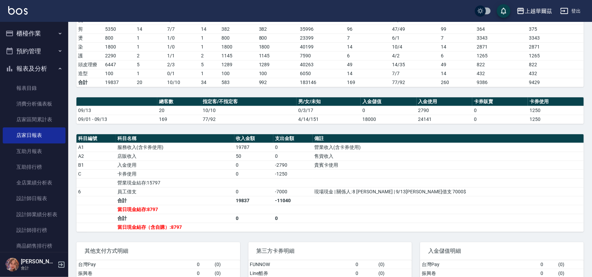
scroll to position [114, 0]
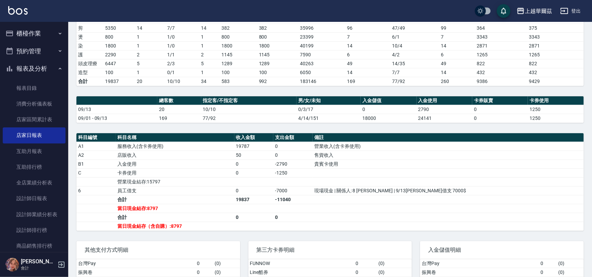
click at [34, 68] on button "報表及分析" at bounding box center [34, 69] width 63 height 18
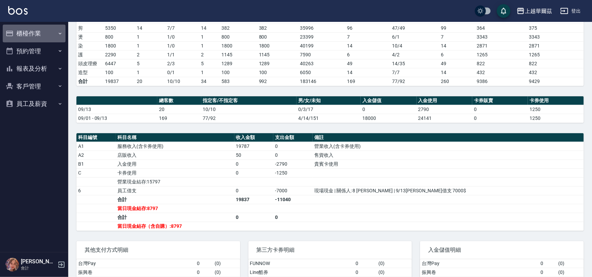
click at [42, 33] on button "櫃檯作業" at bounding box center [34, 34] width 63 height 18
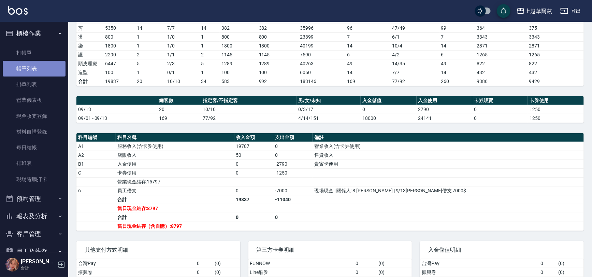
click at [44, 69] on link "帳單列表" at bounding box center [34, 69] width 63 height 16
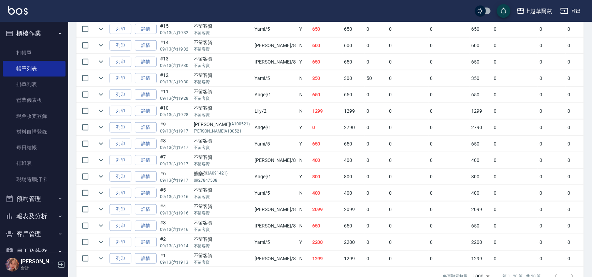
scroll to position [287, 0]
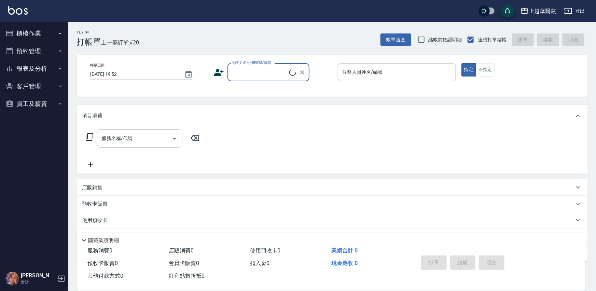
click at [26, 31] on button "櫃檯作業" at bounding box center [34, 34] width 63 height 18
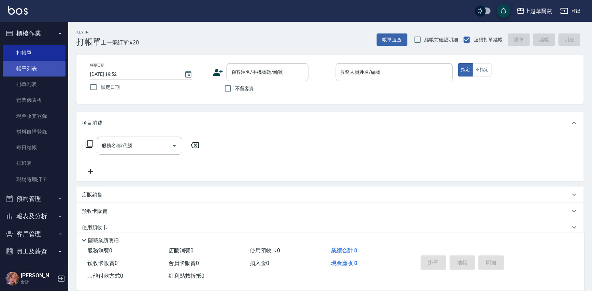
click at [29, 68] on link "帳單列表" at bounding box center [34, 69] width 63 height 16
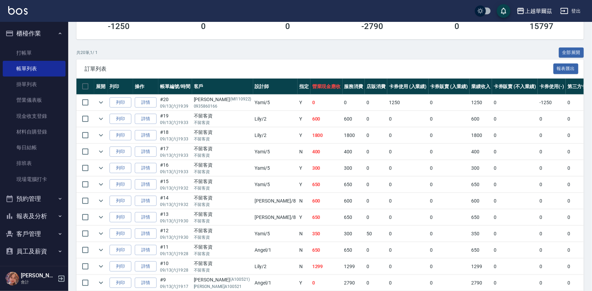
scroll to position [106, 0]
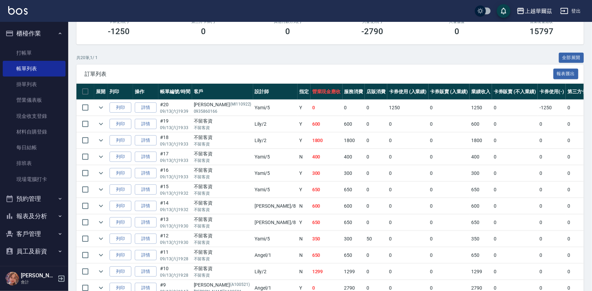
click at [31, 32] on button "櫃檯作業" at bounding box center [34, 34] width 63 height 18
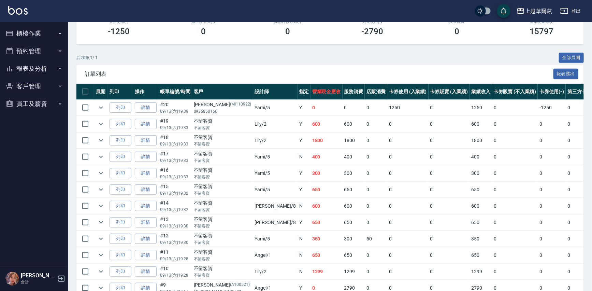
click at [38, 70] on button "報表及分析" at bounding box center [34, 69] width 63 height 18
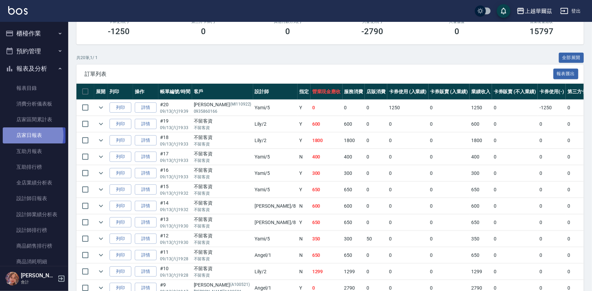
click at [28, 135] on link "店家日報表" at bounding box center [34, 135] width 63 height 16
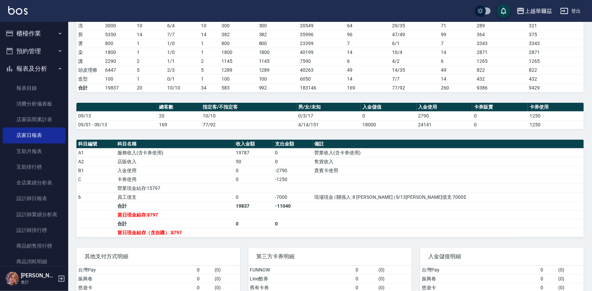
scroll to position [108, 0]
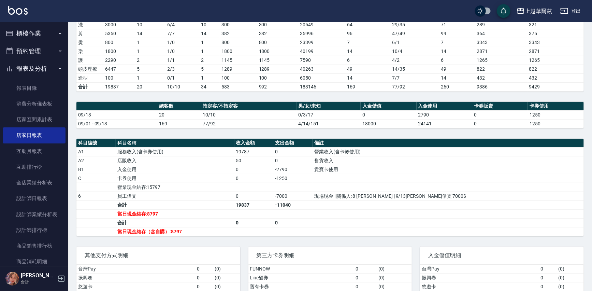
click at [29, 64] on button "報表及分析" at bounding box center [34, 69] width 63 height 18
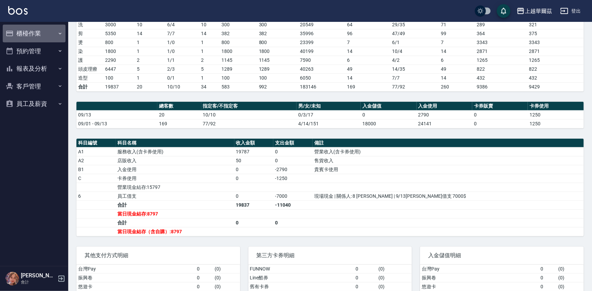
click at [33, 39] on button "櫃檯作業" at bounding box center [34, 34] width 63 height 18
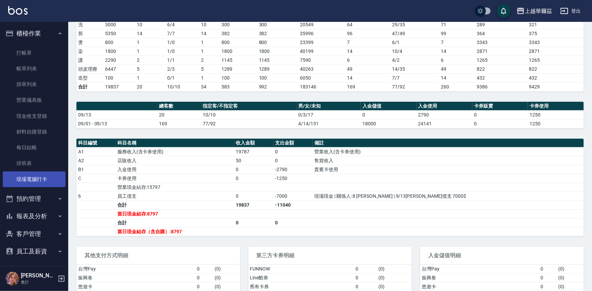
click at [37, 178] on link "現場電腦打卡" at bounding box center [34, 179] width 63 height 16
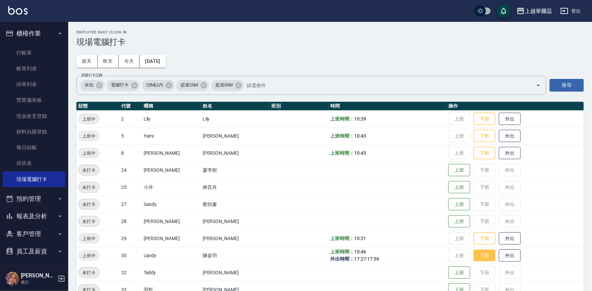
click at [474, 256] on button "下班" at bounding box center [485, 256] width 22 height 12
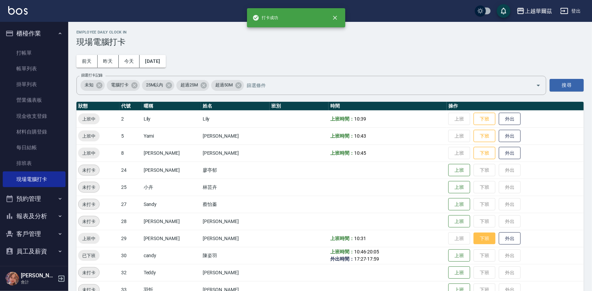
click at [474, 236] on button "下班" at bounding box center [485, 238] width 22 height 12
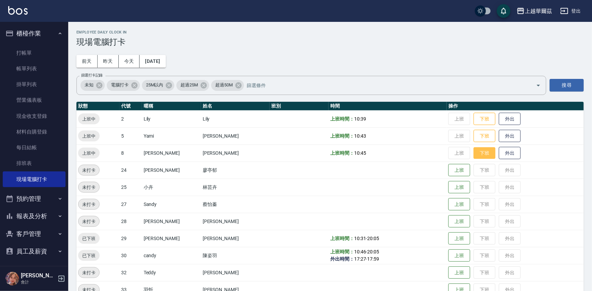
click at [474, 157] on button "下班" at bounding box center [485, 153] width 22 height 12
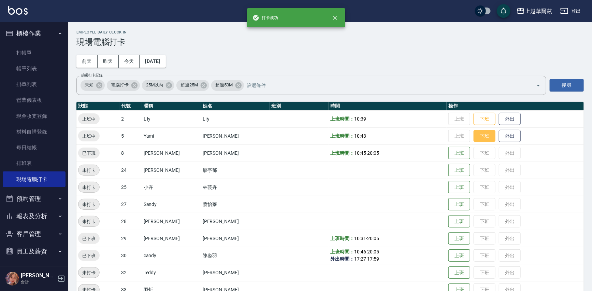
click at [474, 134] on button "下班" at bounding box center [485, 136] width 22 height 12
click at [474, 118] on button "下班" at bounding box center [485, 119] width 22 height 12
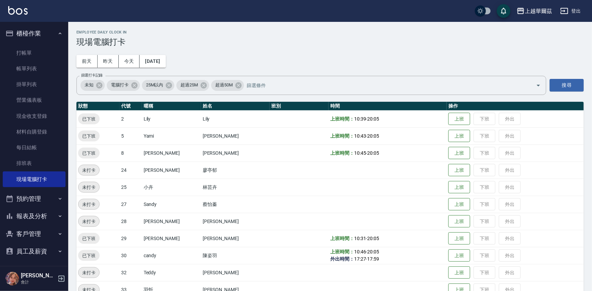
click at [25, 37] on button "櫃檯作業" at bounding box center [34, 34] width 63 height 18
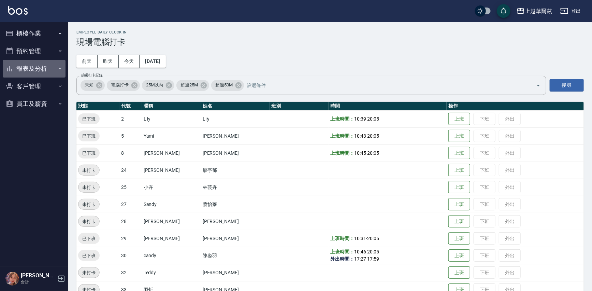
click at [35, 66] on button "報表及分析" at bounding box center [34, 69] width 63 height 18
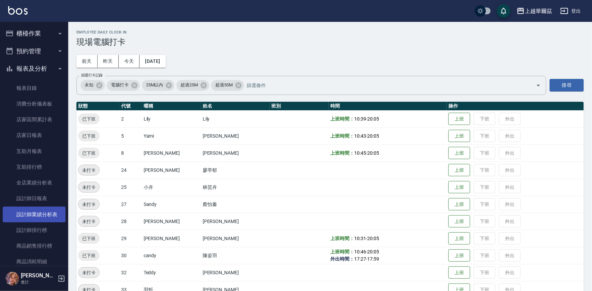
drag, startPoint x: 38, startPoint y: 200, endPoint x: 33, endPoint y: 210, distance: 10.7
click at [38, 200] on link "設計師日報表" at bounding box center [34, 198] width 63 height 16
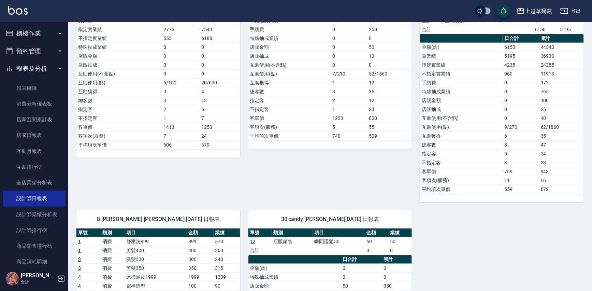
scroll to position [176, 0]
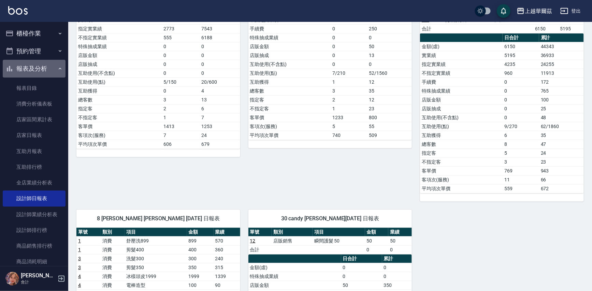
click at [34, 65] on button "報表及分析" at bounding box center [34, 69] width 63 height 18
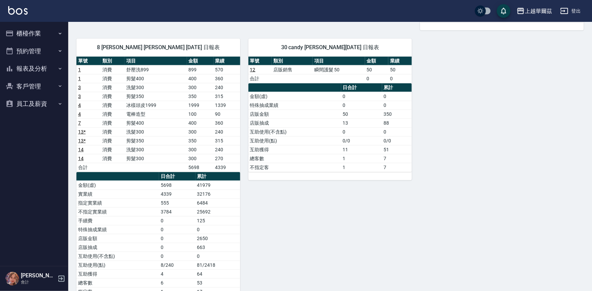
scroll to position [354, 0]
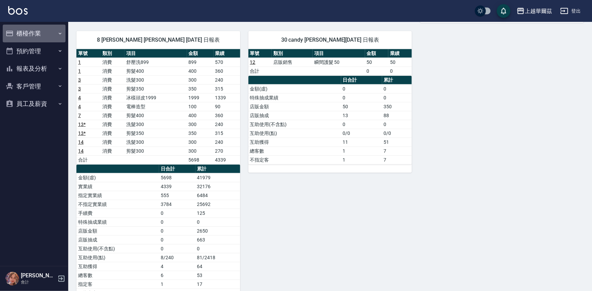
click at [28, 31] on button "櫃檯作業" at bounding box center [34, 34] width 63 height 18
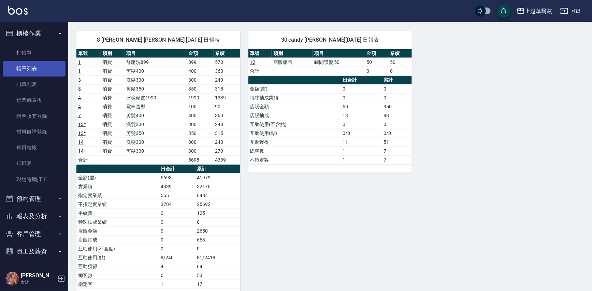
click at [37, 65] on link "帳單列表" at bounding box center [34, 69] width 63 height 16
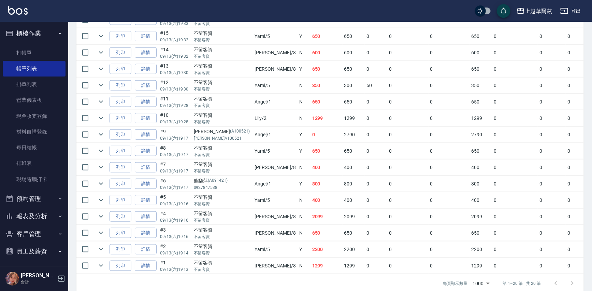
scroll to position [273, 0]
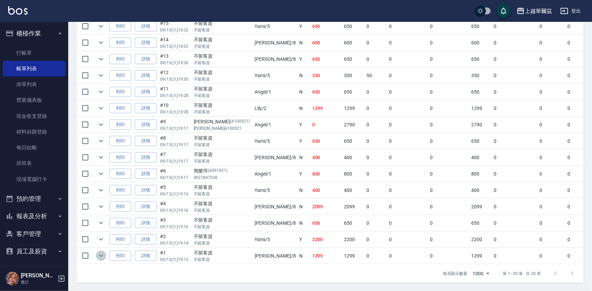
click at [104, 252] on icon "expand row" at bounding box center [101, 256] width 8 height 8
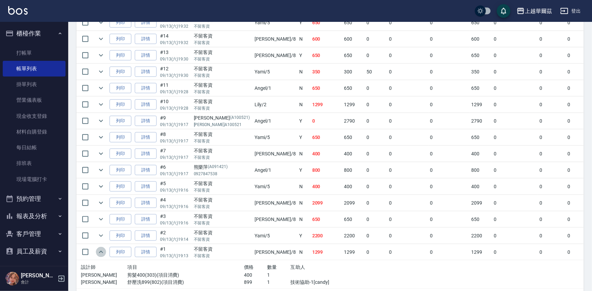
click at [104, 250] on icon "expand row" at bounding box center [101, 252] width 8 height 8
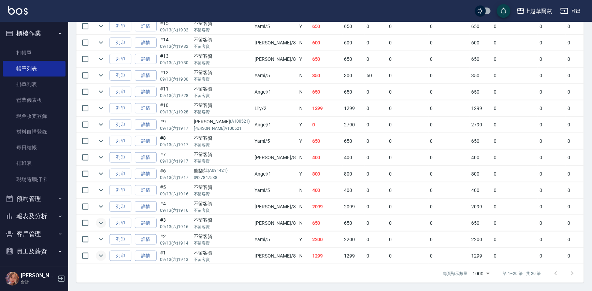
click at [101, 219] on icon "expand row" at bounding box center [101, 223] width 8 height 8
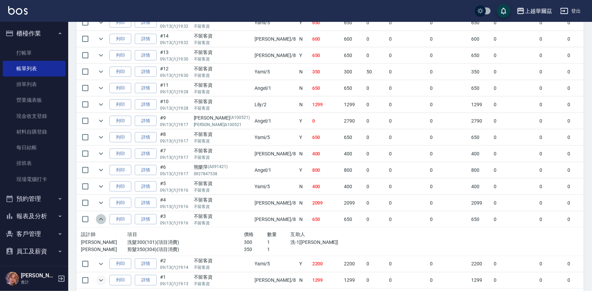
click at [101, 216] on icon "expand row" at bounding box center [101, 219] width 8 height 8
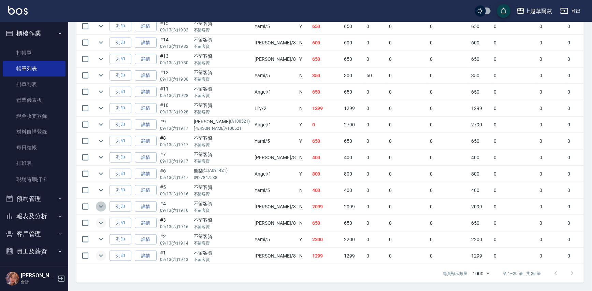
click at [105, 201] on button "expand row" at bounding box center [101, 206] width 10 height 10
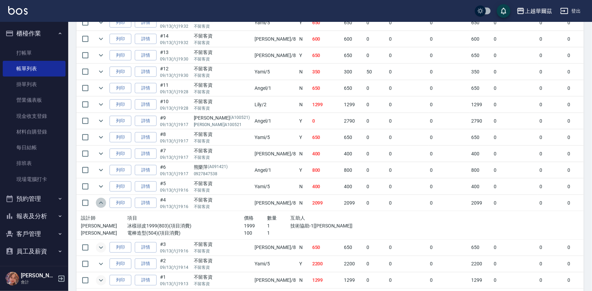
click at [105, 201] on button "expand row" at bounding box center [101, 203] width 10 height 10
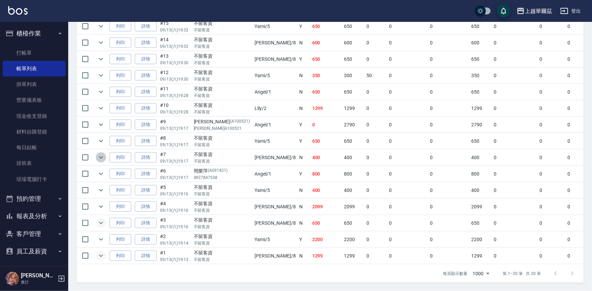
click at [99, 153] on icon "expand row" at bounding box center [101, 157] width 8 height 8
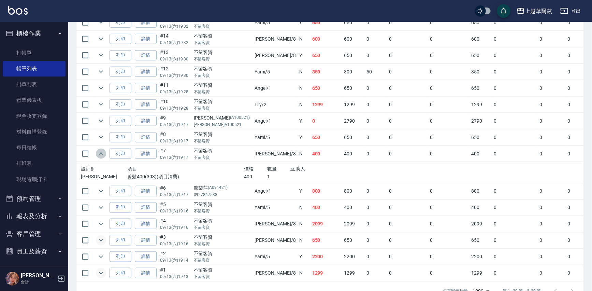
click at [99, 153] on icon "expand row" at bounding box center [101, 154] width 8 height 8
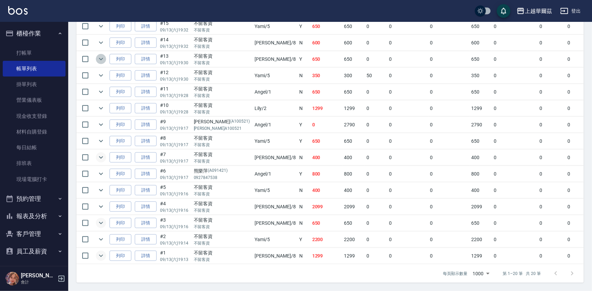
click at [101, 55] on icon "expand row" at bounding box center [101, 59] width 8 height 8
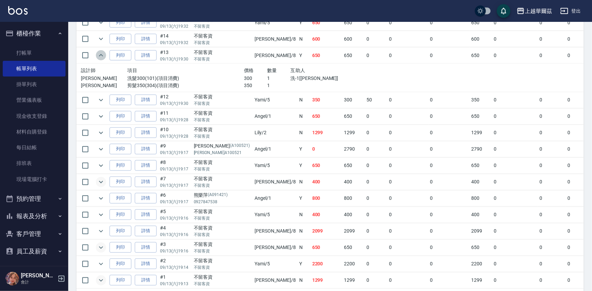
click at [101, 54] on icon "expand row" at bounding box center [101, 55] width 4 height 2
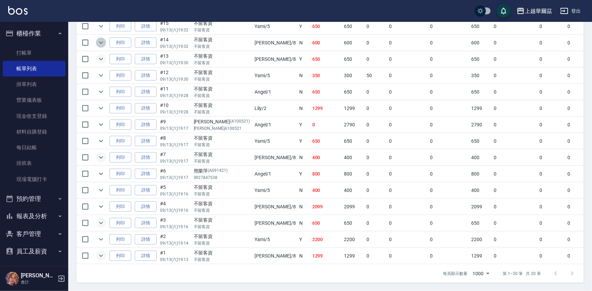
click at [100, 39] on icon "expand row" at bounding box center [101, 43] width 8 height 8
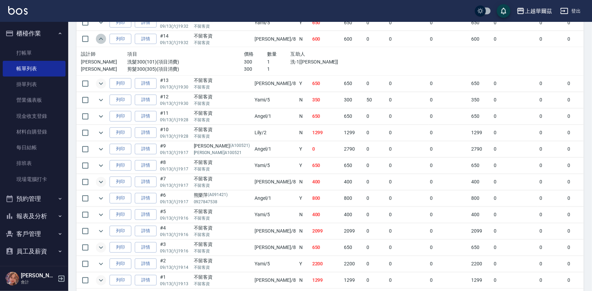
click at [100, 36] on icon "expand row" at bounding box center [101, 39] width 8 height 8
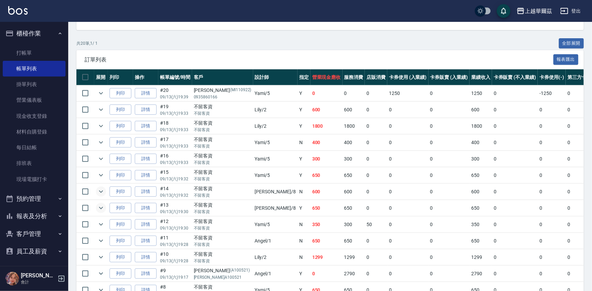
scroll to position [116, 0]
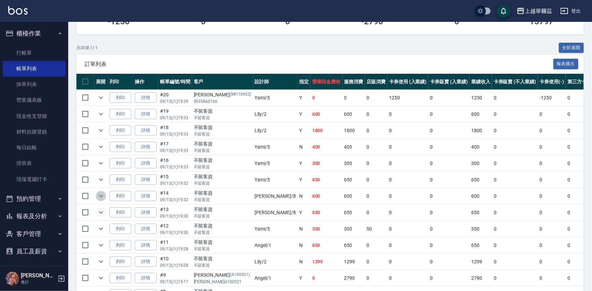
click at [100, 194] on icon "expand row" at bounding box center [101, 196] width 8 height 8
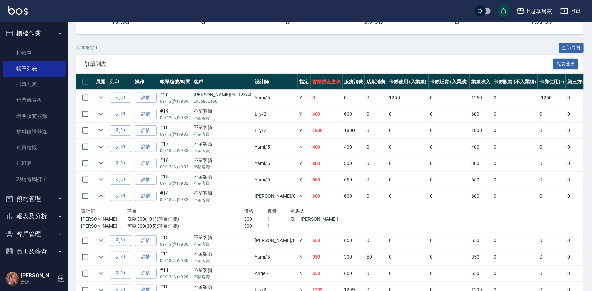
click at [100, 194] on icon "expand row" at bounding box center [101, 196] width 8 height 8
